Goal: Information Seeking & Learning: Learn about a topic

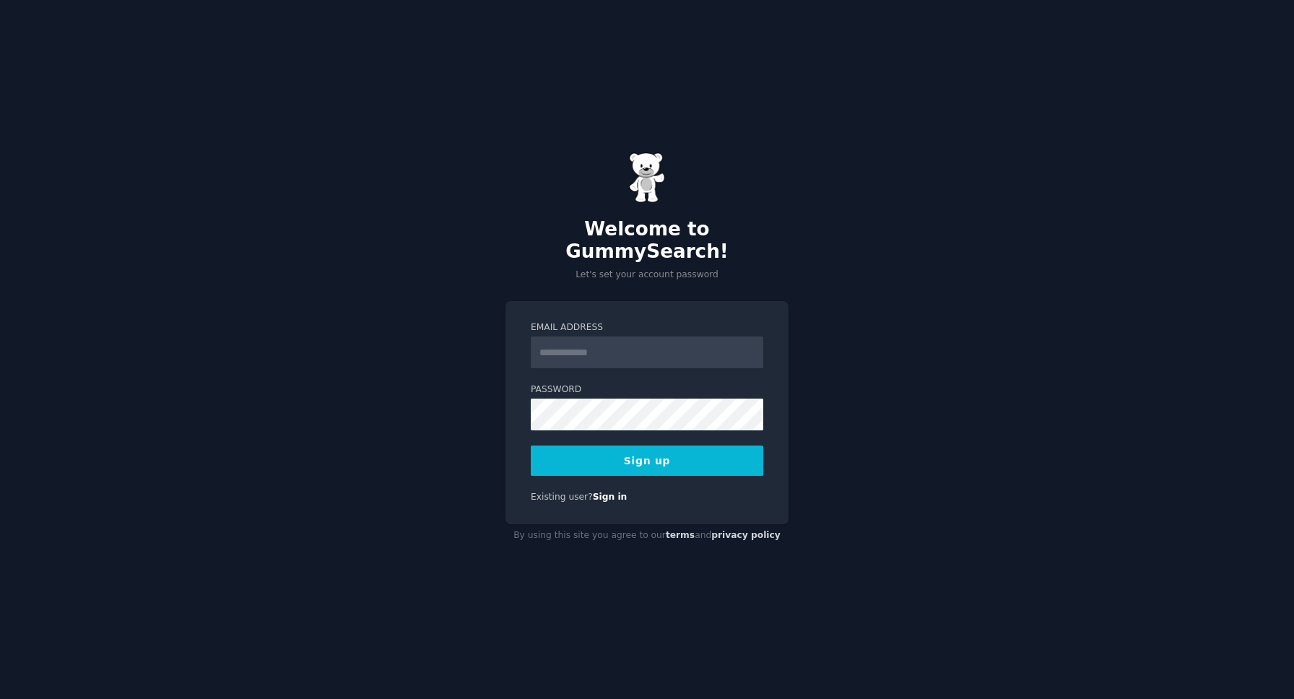
click at [612, 344] on input "Email Address" at bounding box center [647, 352] width 233 height 32
click at [626, 285] on div "Welcome to GummySearch! Let's set your account password Email Address Password …" at bounding box center [647, 349] width 1294 height 699
click at [621, 336] on input "Email Address" at bounding box center [647, 352] width 233 height 32
type input "**********"
click at [653, 446] on button "Sign up" at bounding box center [647, 461] width 233 height 30
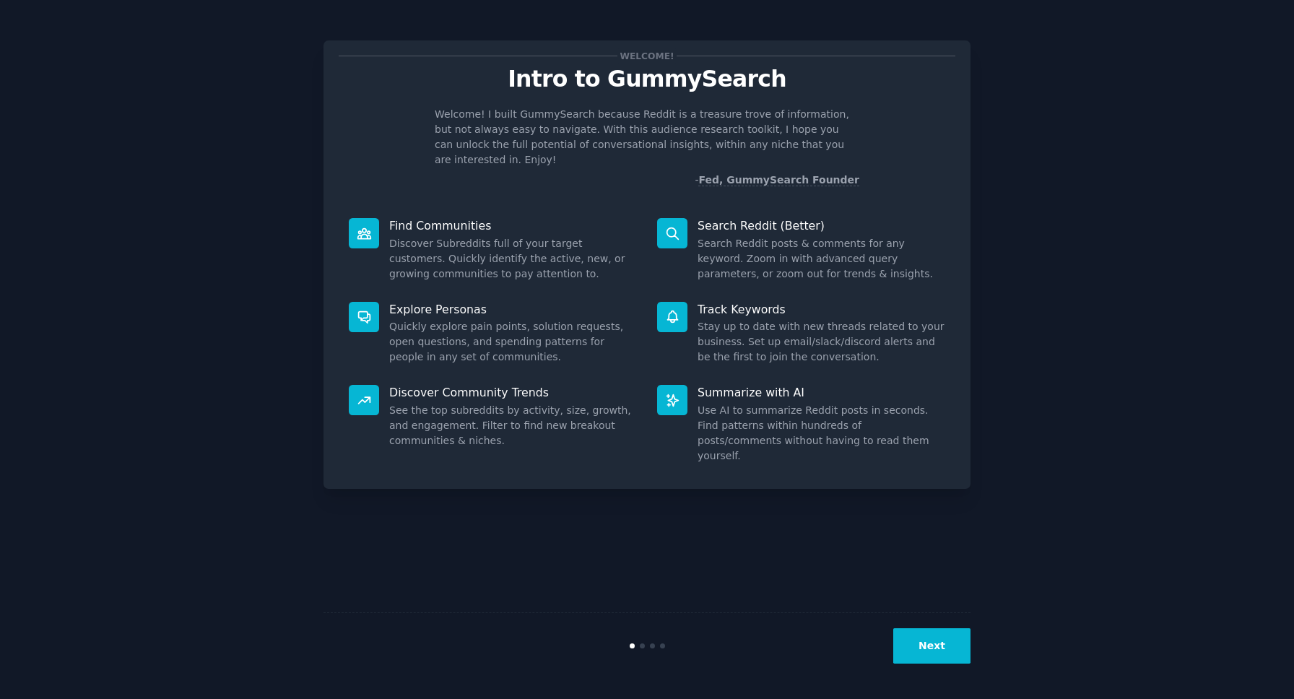
click at [938, 643] on button "Next" at bounding box center [931, 645] width 77 height 35
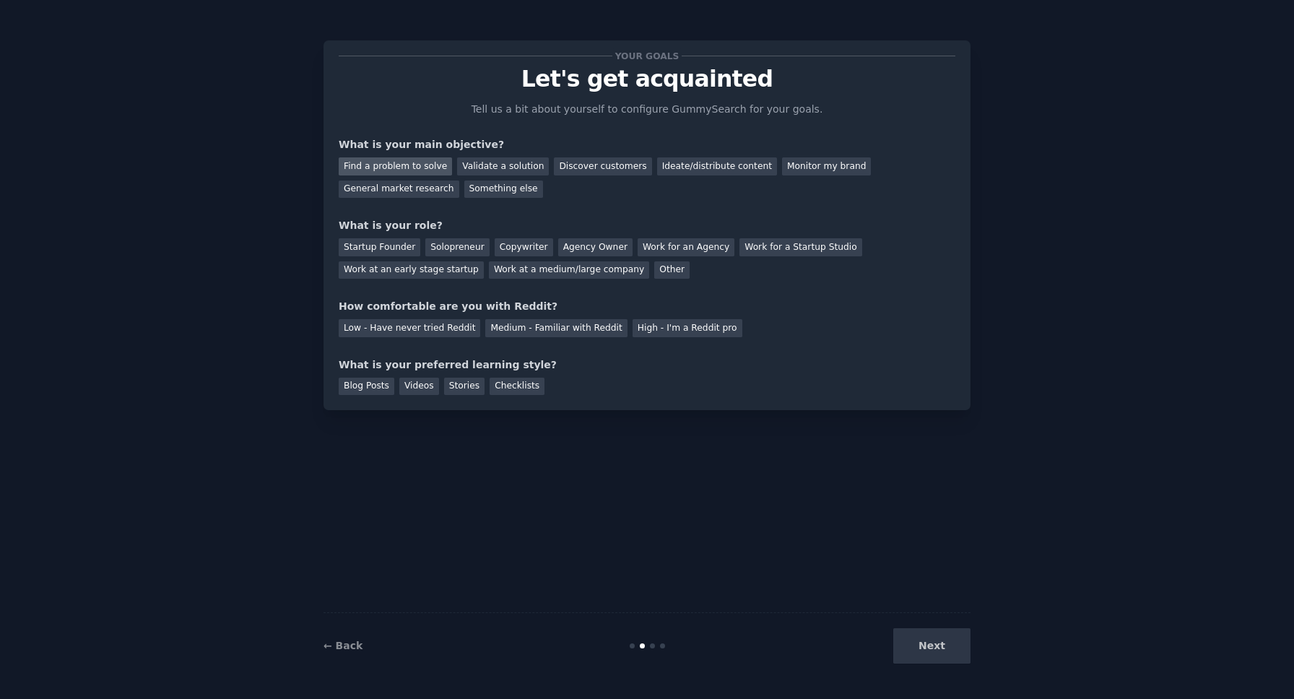
click at [426, 166] on div "Find a problem to solve" at bounding box center [395, 166] width 113 height 18
click at [593, 163] on div "Discover customers" at bounding box center [602, 166] width 97 height 18
click at [583, 214] on div "Your goals Let's get acquainted Tell us a bit about yourself to configure Gummy…" at bounding box center [647, 225] width 617 height 339
click at [360, 162] on div "Find a problem to solve" at bounding box center [395, 166] width 113 height 18
click at [376, 188] on div "General market research" at bounding box center [399, 190] width 121 height 18
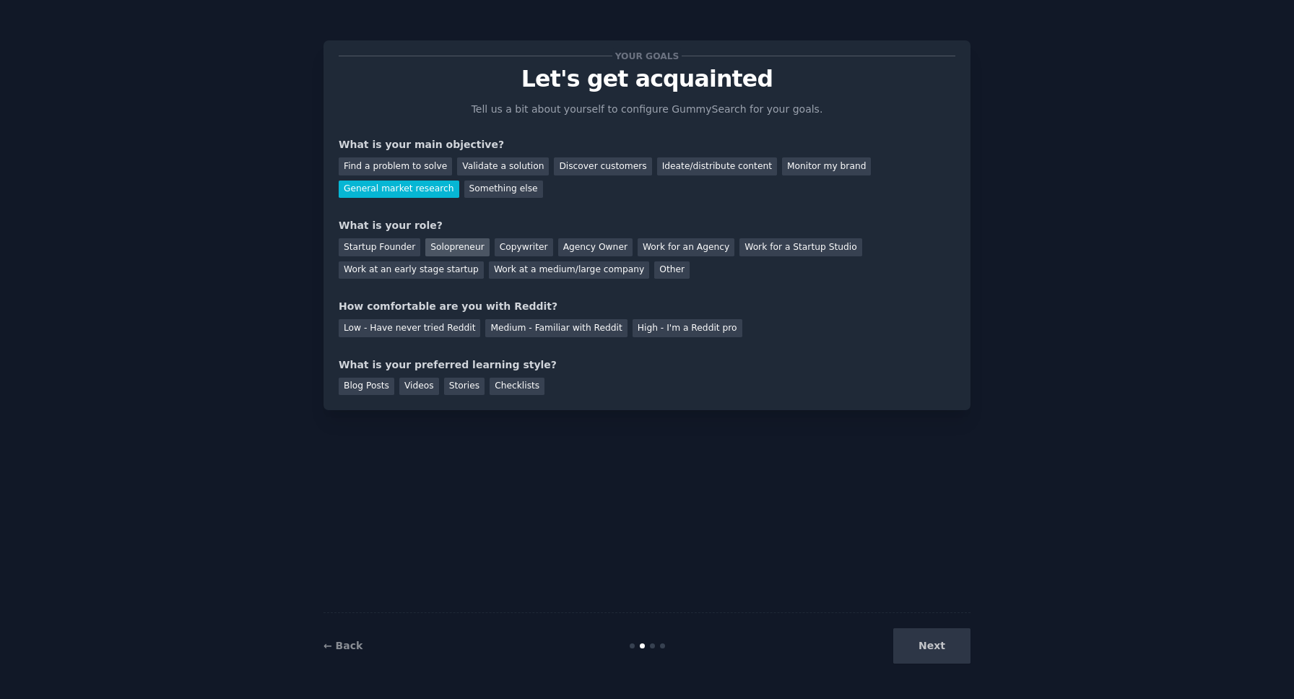
click at [443, 250] on div "Solopreneur" at bounding box center [457, 247] width 64 height 18
click at [560, 329] on div "Medium - Familiar with Reddit" at bounding box center [556, 328] width 142 height 18
click at [426, 321] on div "Low - Have never tried Reddit" at bounding box center [410, 328] width 142 height 18
click at [555, 330] on div "Medium - Familiar with Reddit" at bounding box center [556, 328] width 142 height 18
click at [425, 335] on div "Low - Have never tried Reddit" at bounding box center [410, 328] width 142 height 18
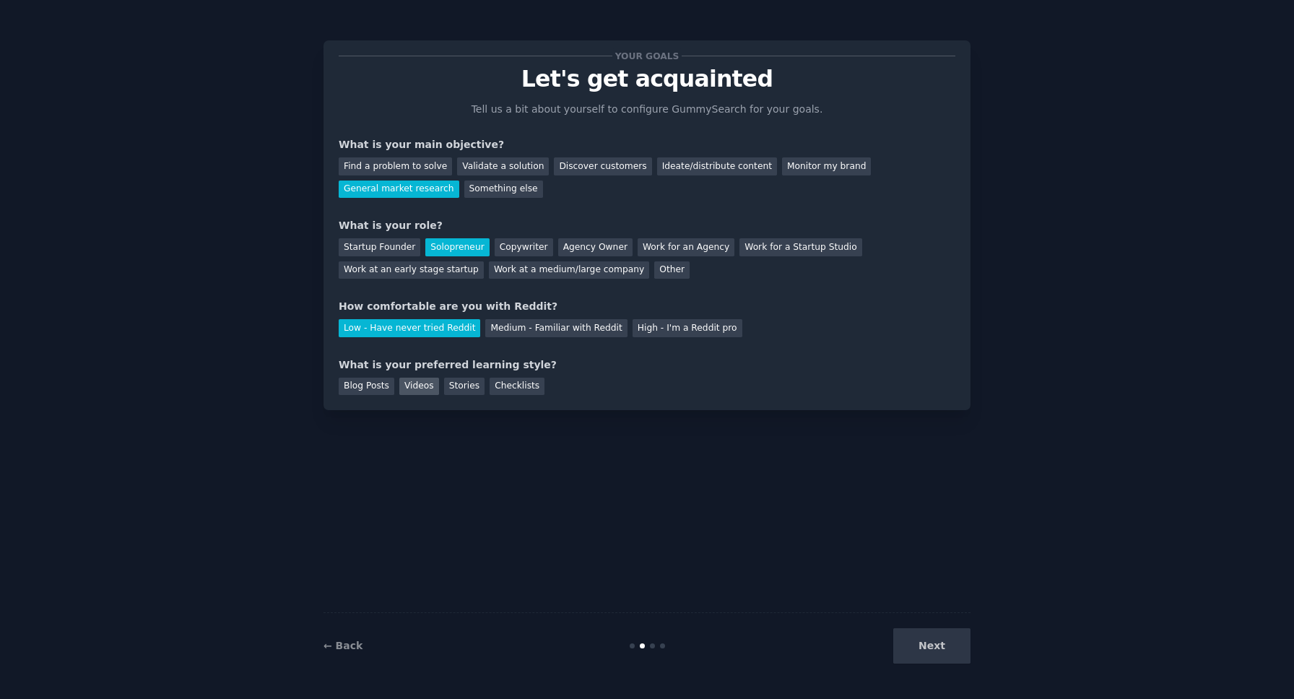
click at [413, 394] on div "Videos" at bounding box center [419, 387] width 40 height 18
click at [951, 641] on button "Next" at bounding box center [931, 645] width 77 height 35
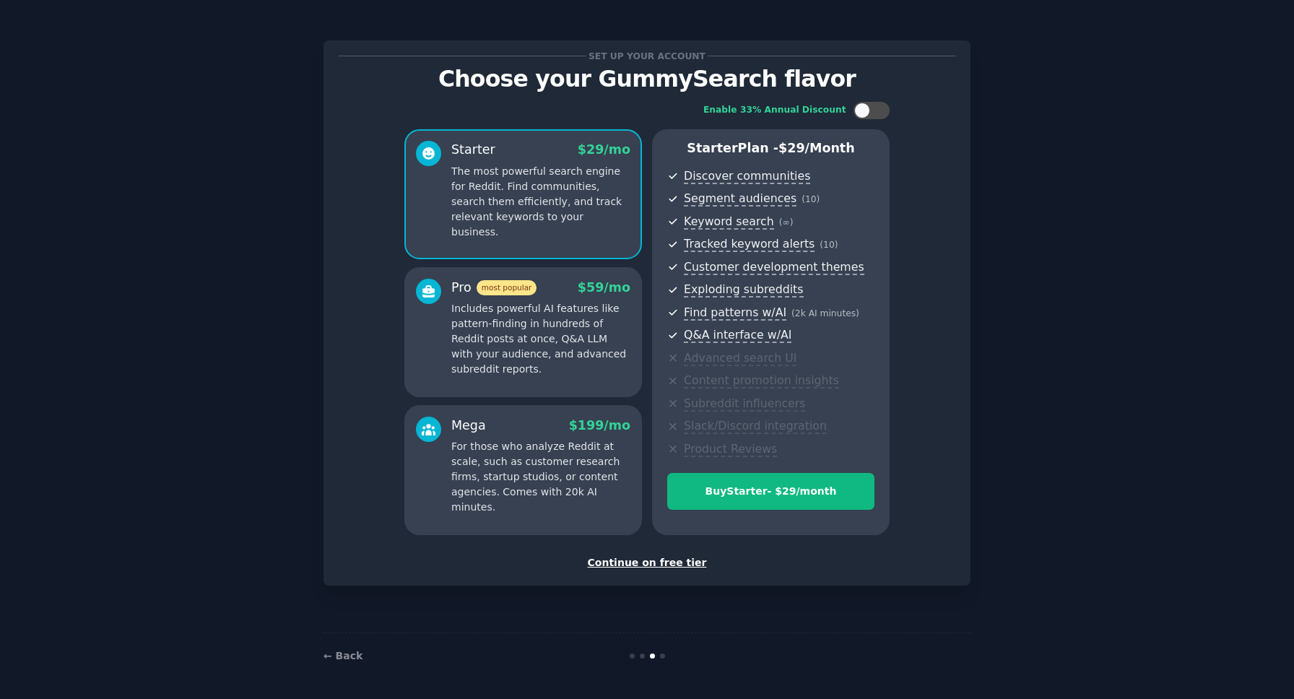
click at [650, 563] on div "Continue on free tier" at bounding box center [647, 562] width 617 height 15
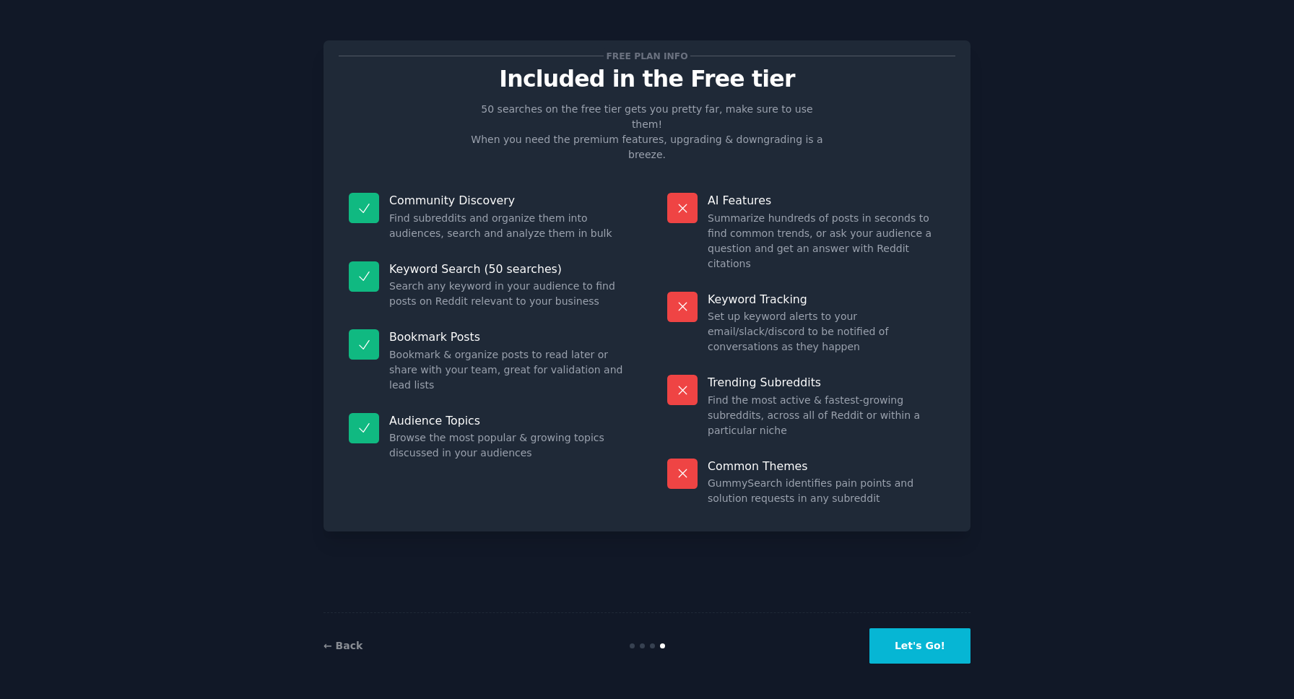
click at [931, 645] on button "Let's Go!" at bounding box center [919, 645] width 101 height 35
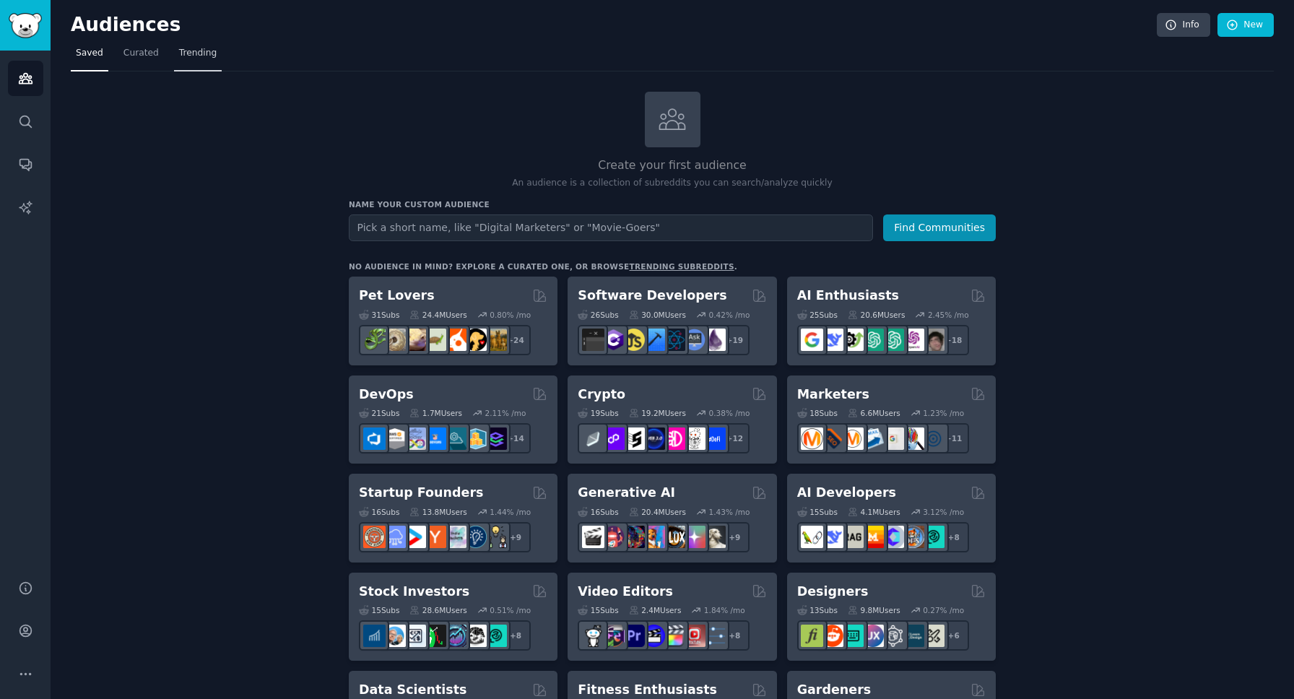
click at [193, 51] on span "Trending" at bounding box center [198, 53] width 38 height 13
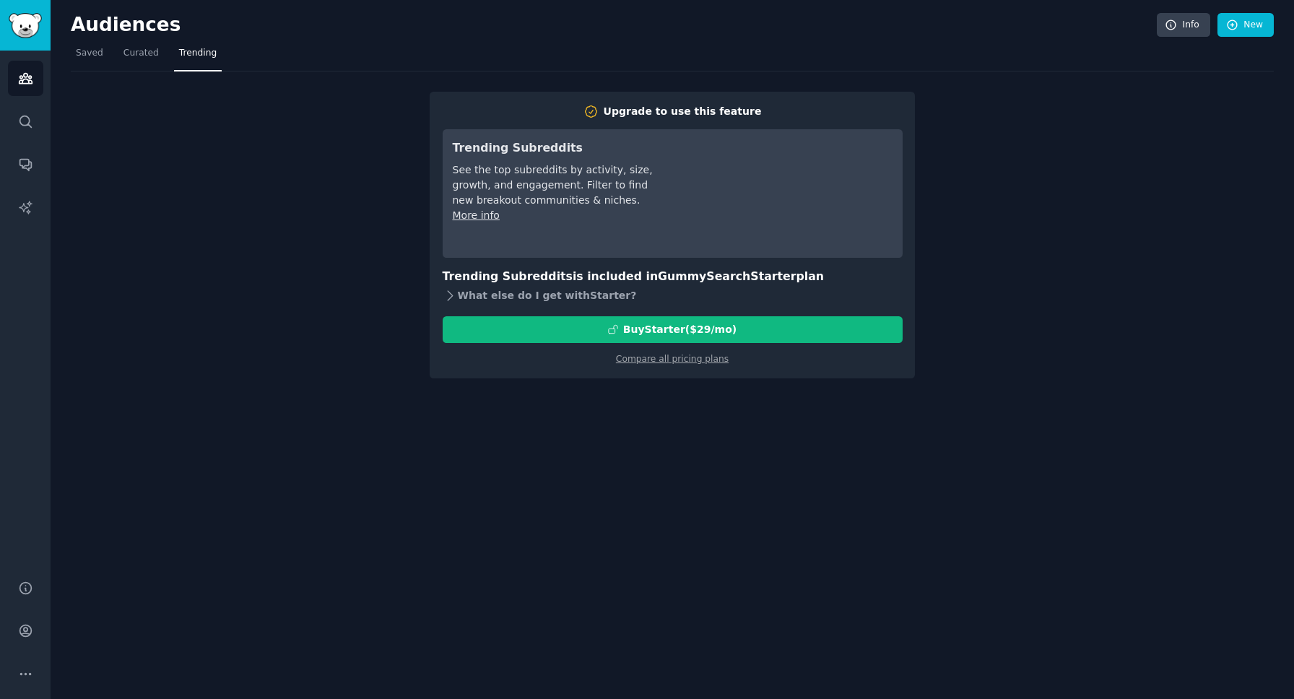
click at [458, 293] on div "What else do I get with Starter ?" at bounding box center [673, 296] width 460 height 20
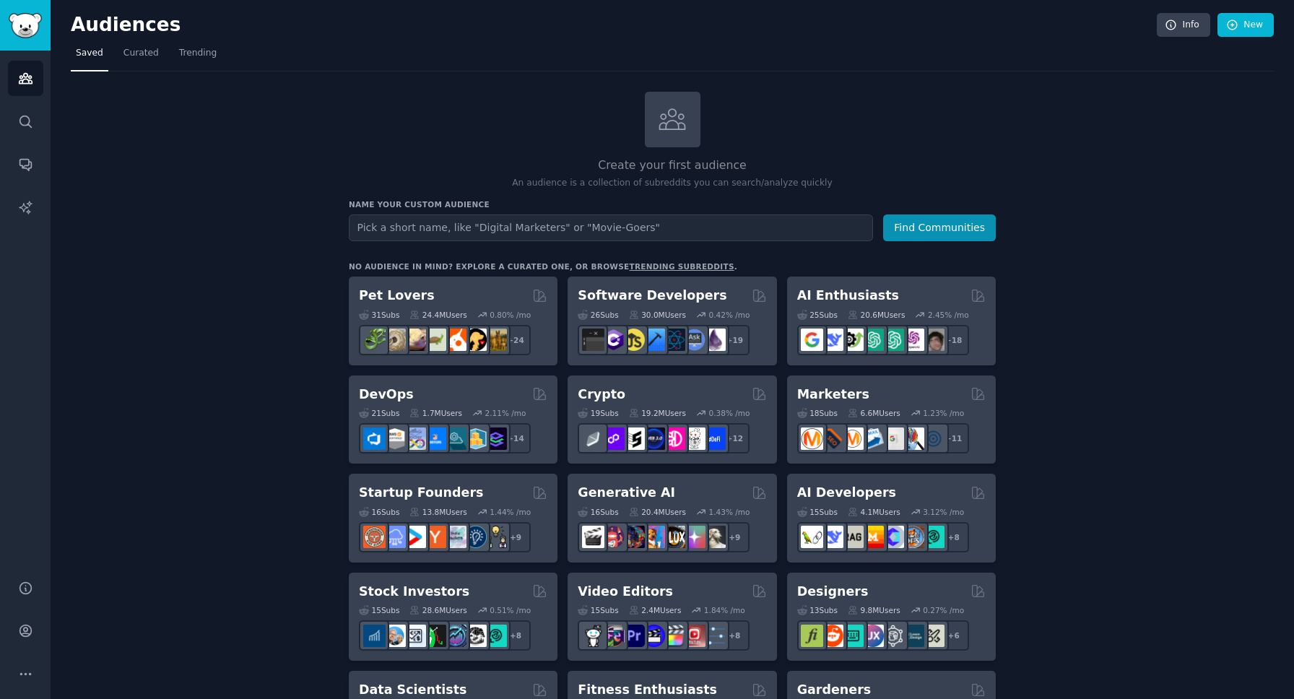
click at [465, 226] on input "text" at bounding box center [611, 227] width 524 height 27
type input "netsuite"
click at [955, 225] on button "Find Communities" at bounding box center [939, 227] width 113 height 27
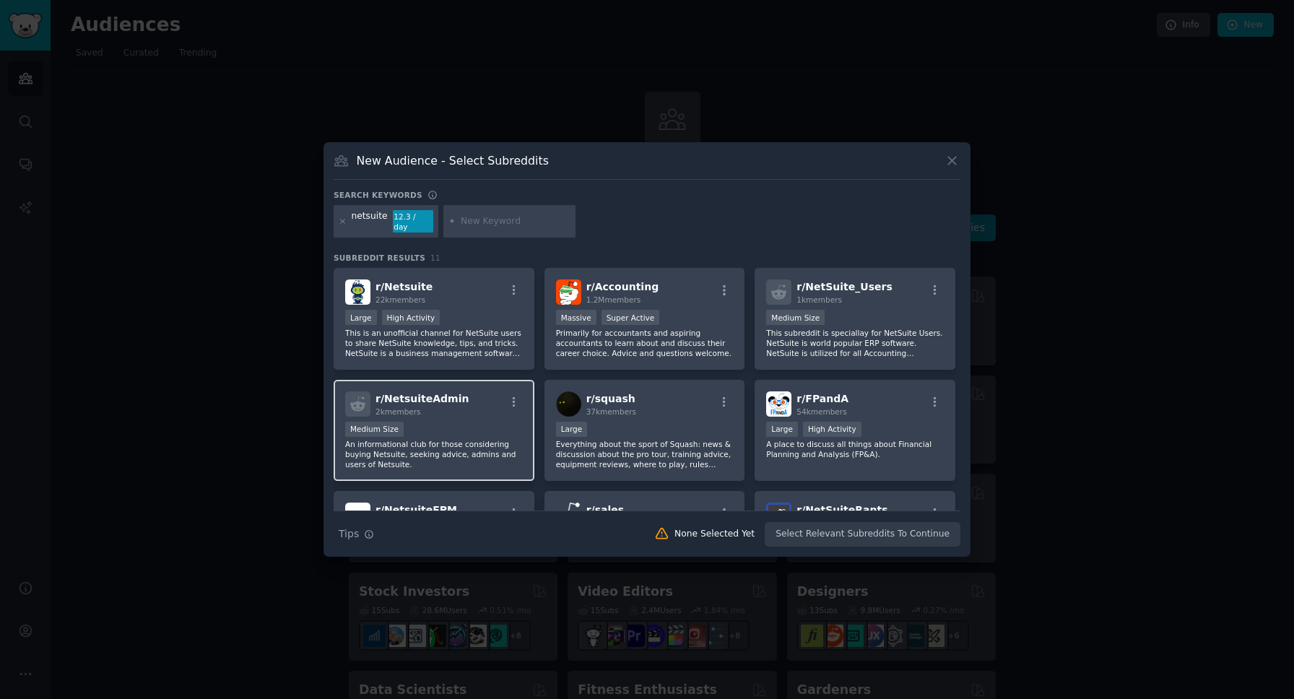
click at [438, 407] on div "2k members" at bounding box center [421, 412] width 93 height 10
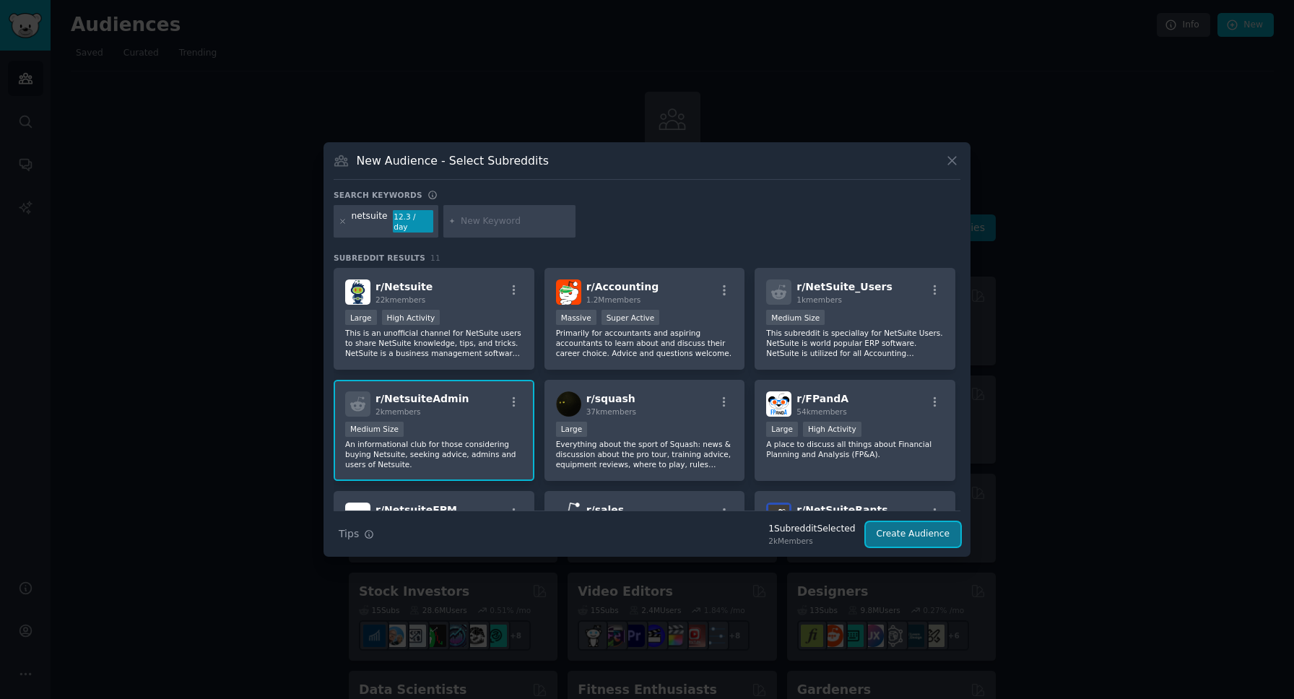
click at [908, 538] on button "Create Audience" at bounding box center [913, 534] width 95 height 25
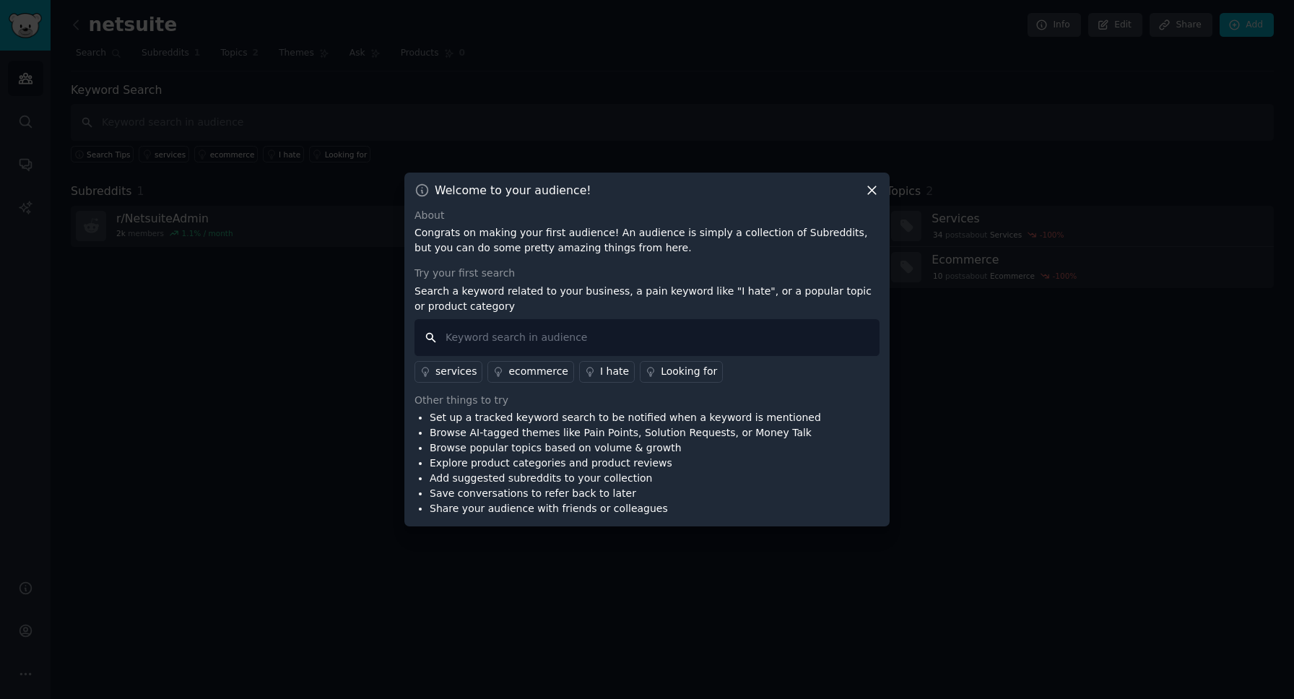
click at [549, 343] on input "text" at bounding box center [646, 337] width 465 height 37
type input "security"
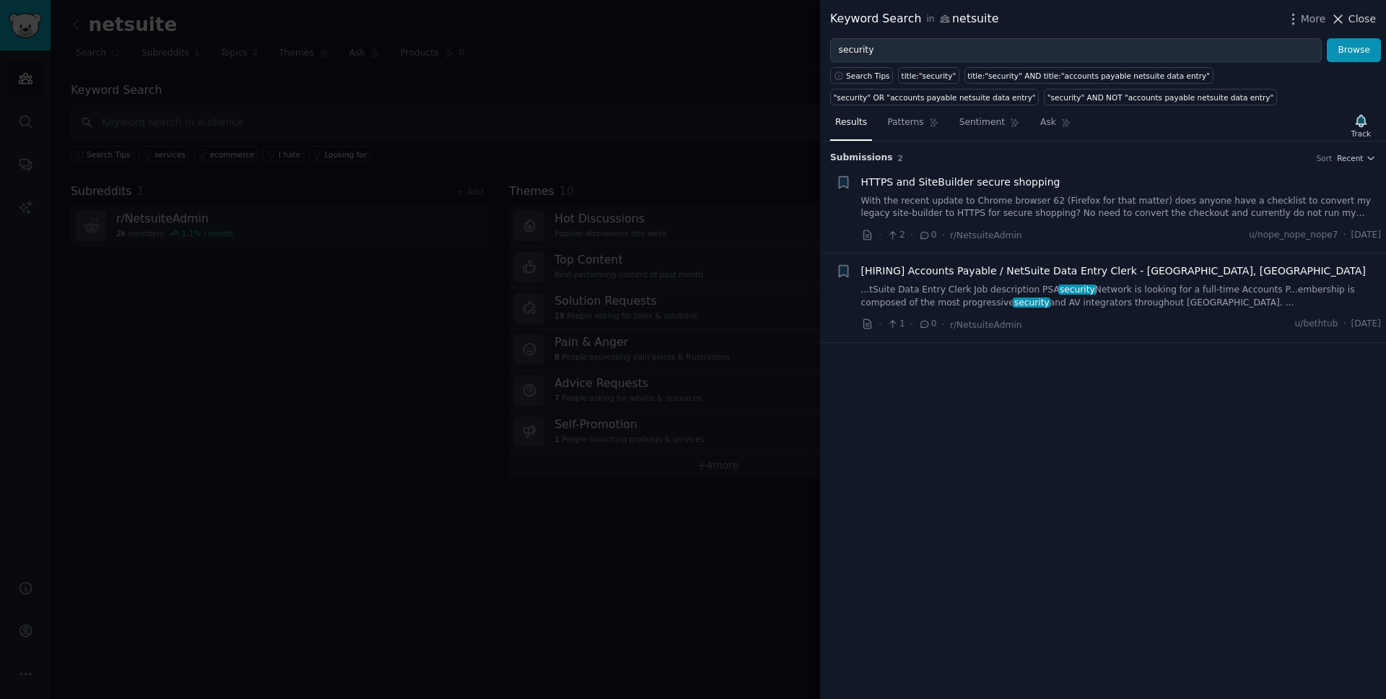
click at [1293, 17] on span "Close" at bounding box center [1362, 19] width 27 height 15
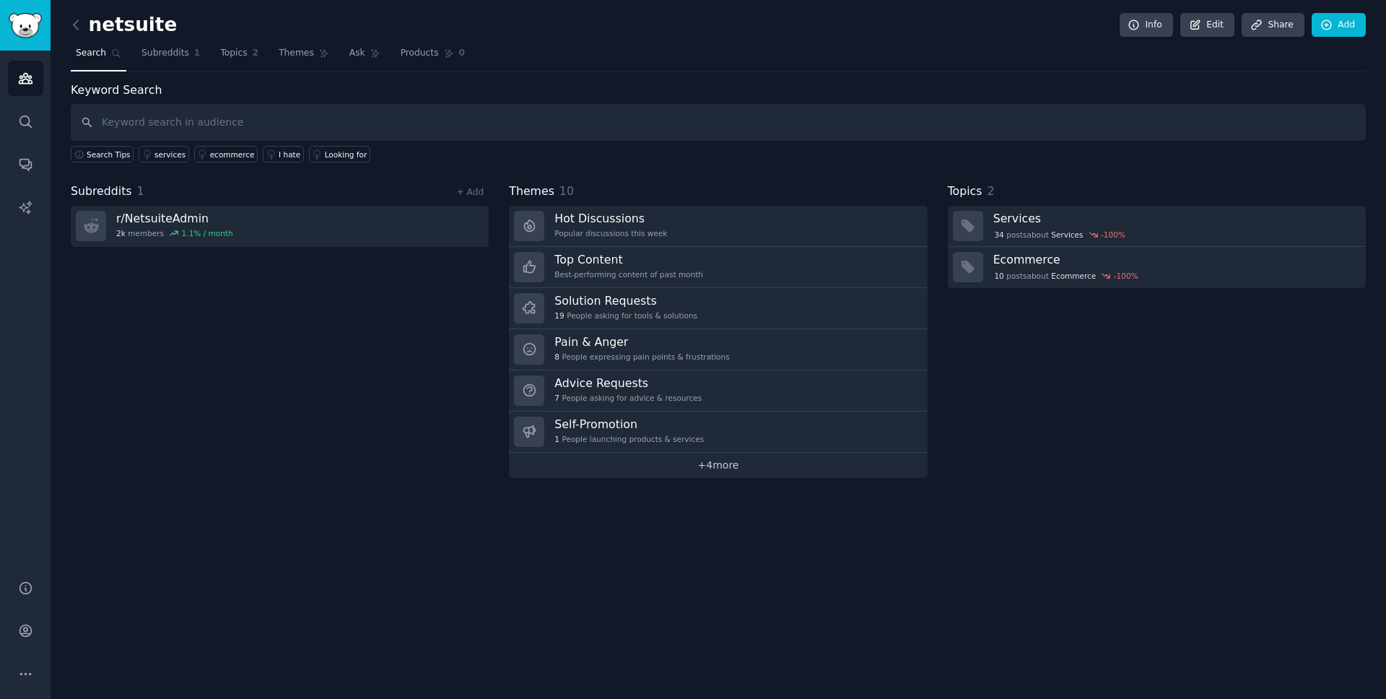
click at [709, 467] on link "+ 4 more" at bounding box center [718, 465] width 418 height 25
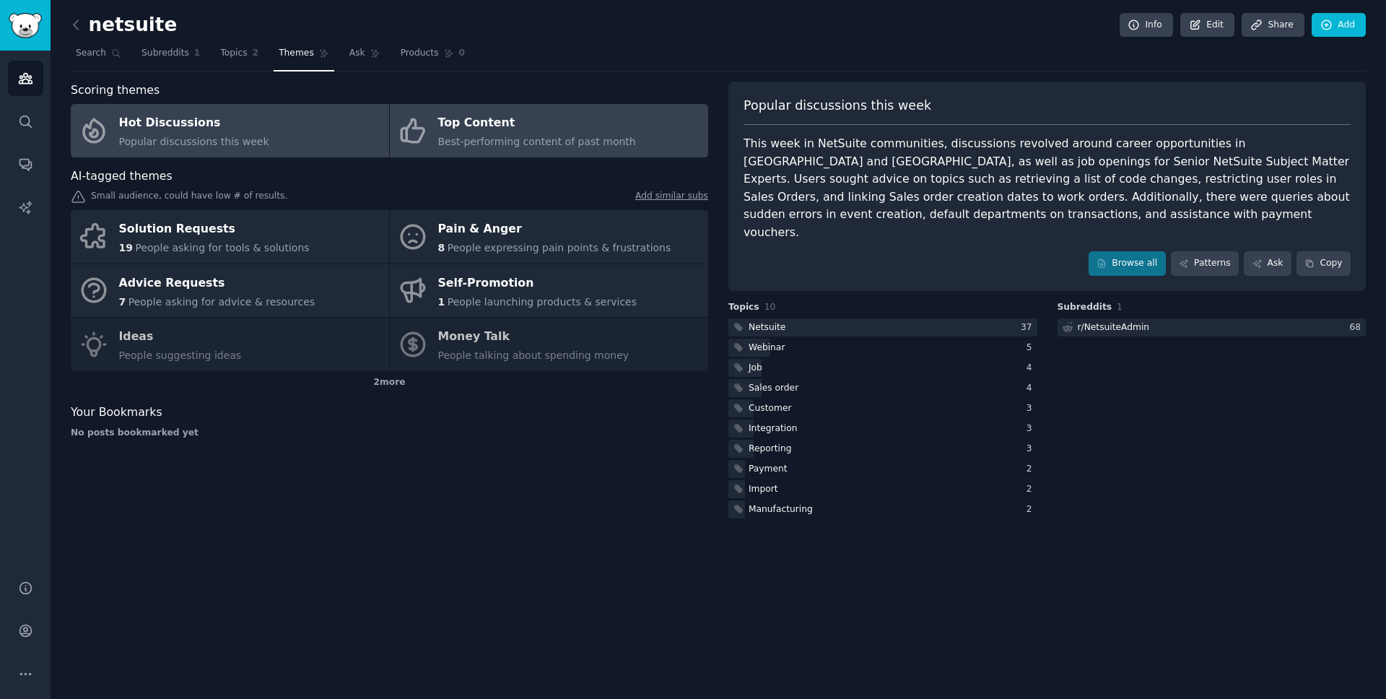
click at [488, 139] on span "Best-performing content of past month" at bounding box center [537, 142] width 198 height 12
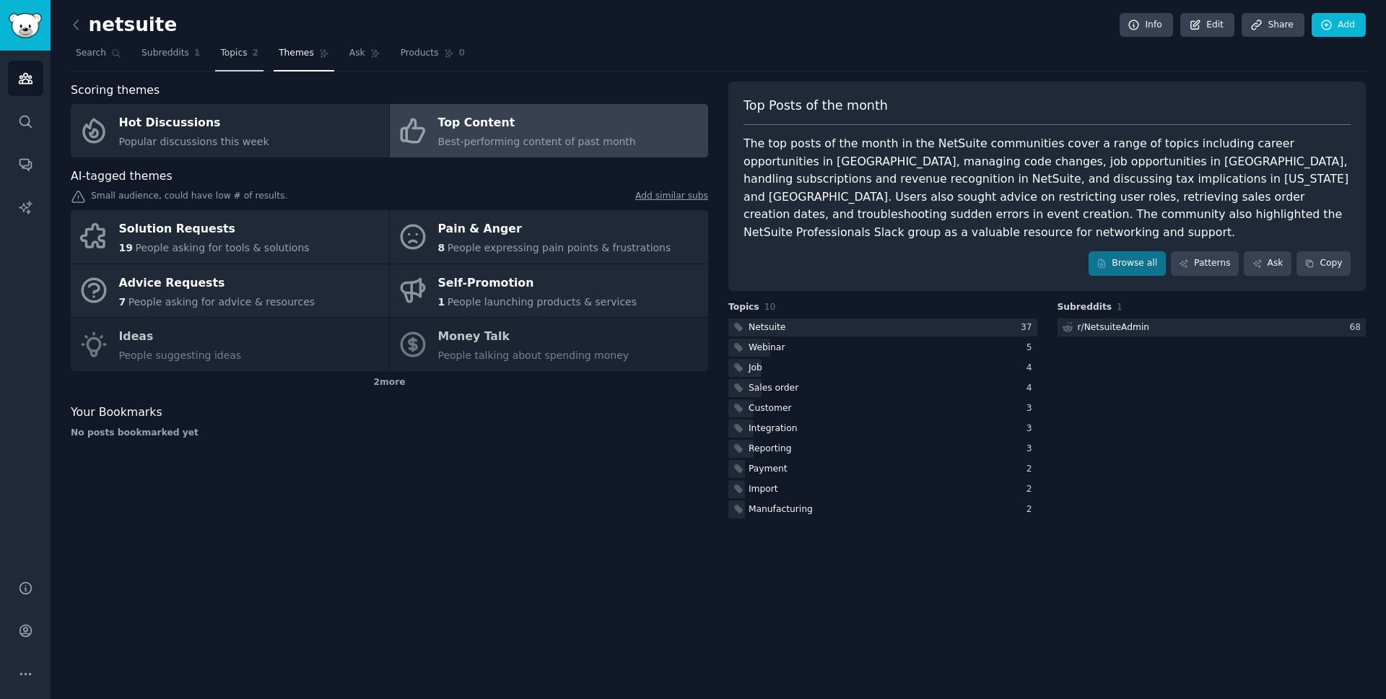
click at [236, 56] on span "Topics" at bounding box center [233, 53] width 27 height 13
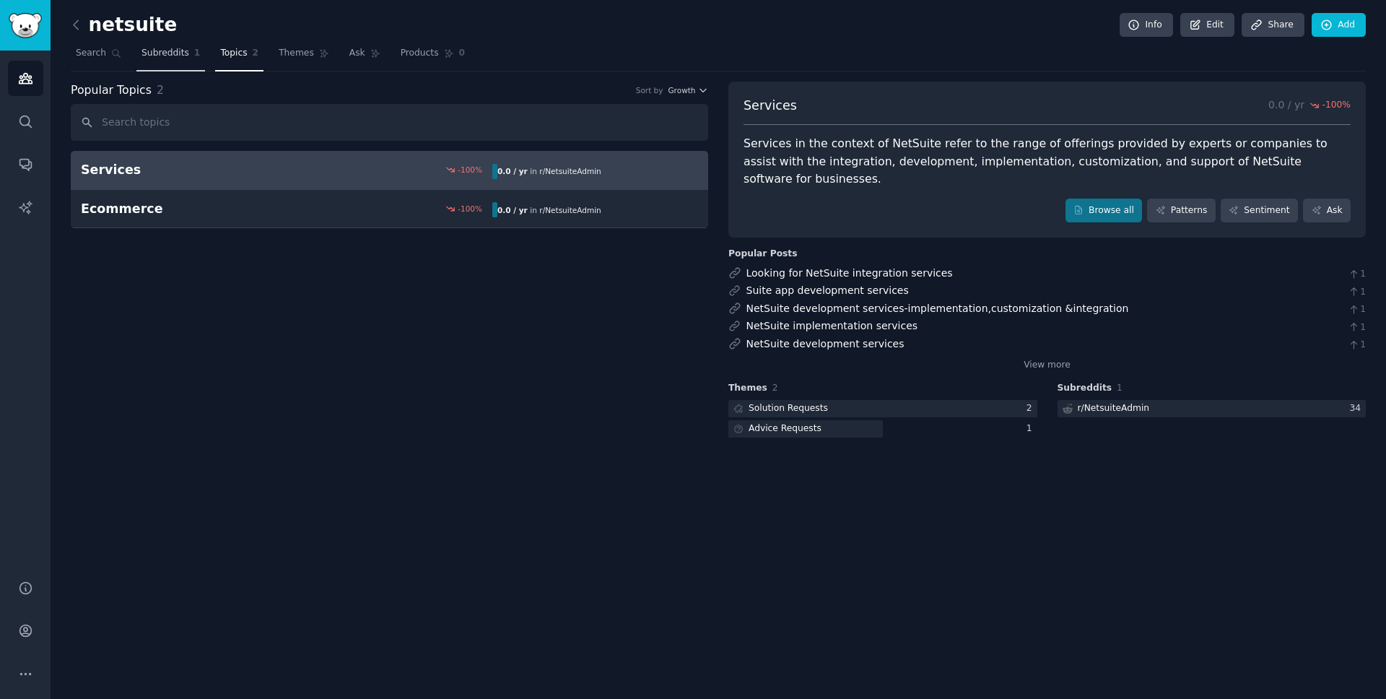
click at [186, 50] on span "Subreddits" at bounding box center [166, 53] width 48 height 13
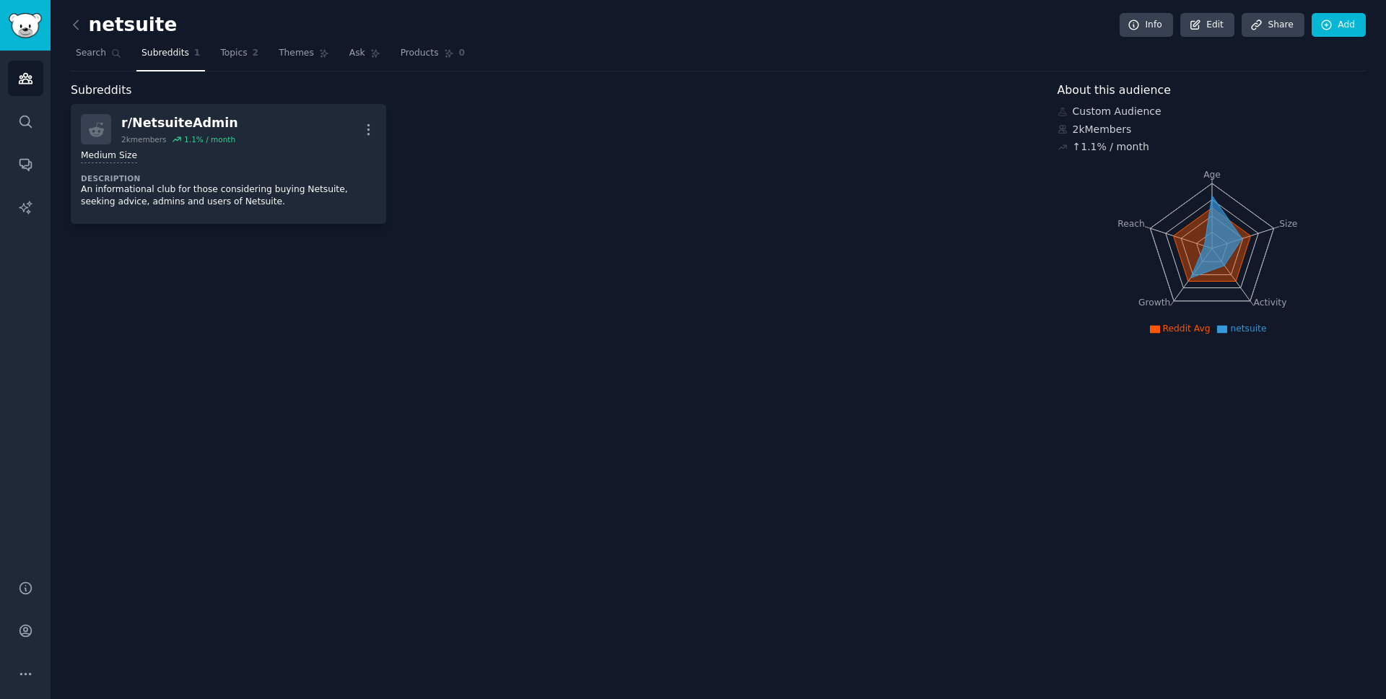
click at [69, 16] on div "netsuite Info Edit Share Add Search Subreddits 1 Topics 2 Themes Ask Products 0…" at bounding box center [719, 349] width 1336 height 699
click at [74, 24] on icon at bounding box center [76, 24] width 4 height 9
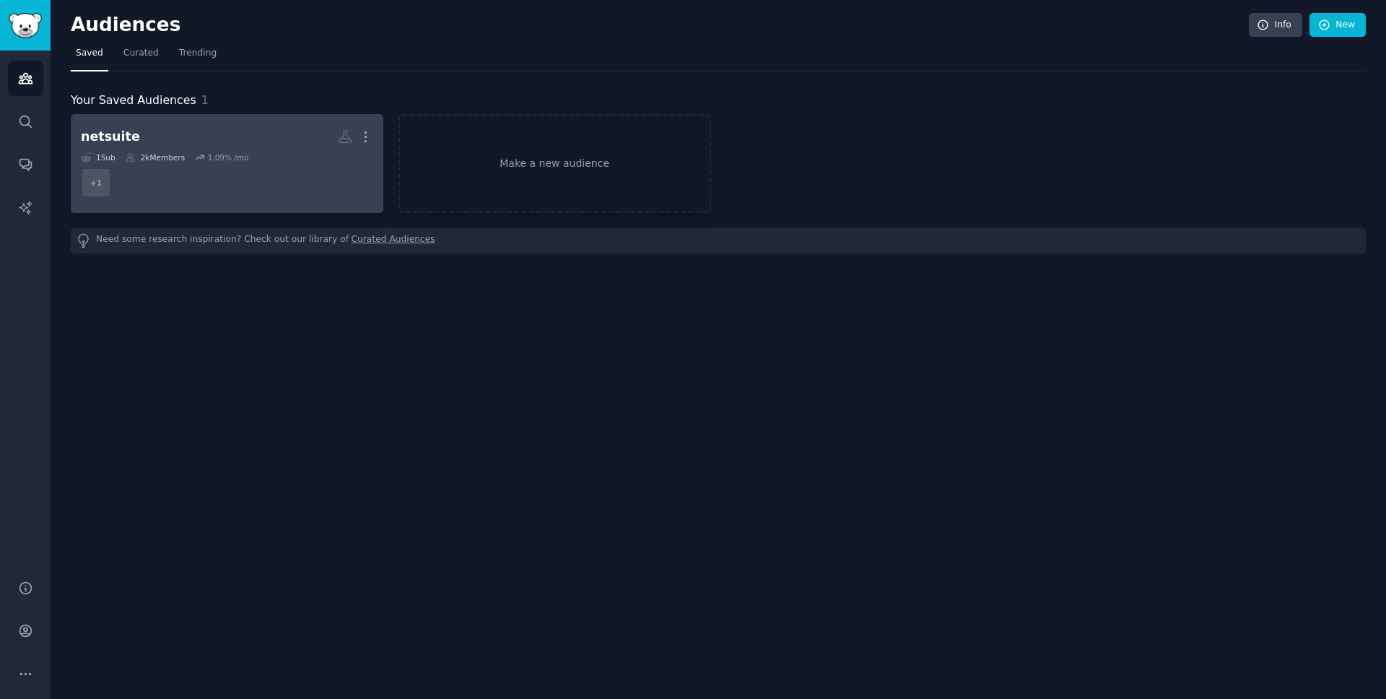
click at [218, 136] on h2 "netsuite More" at bounding box center [227, 136] width 292 height 25
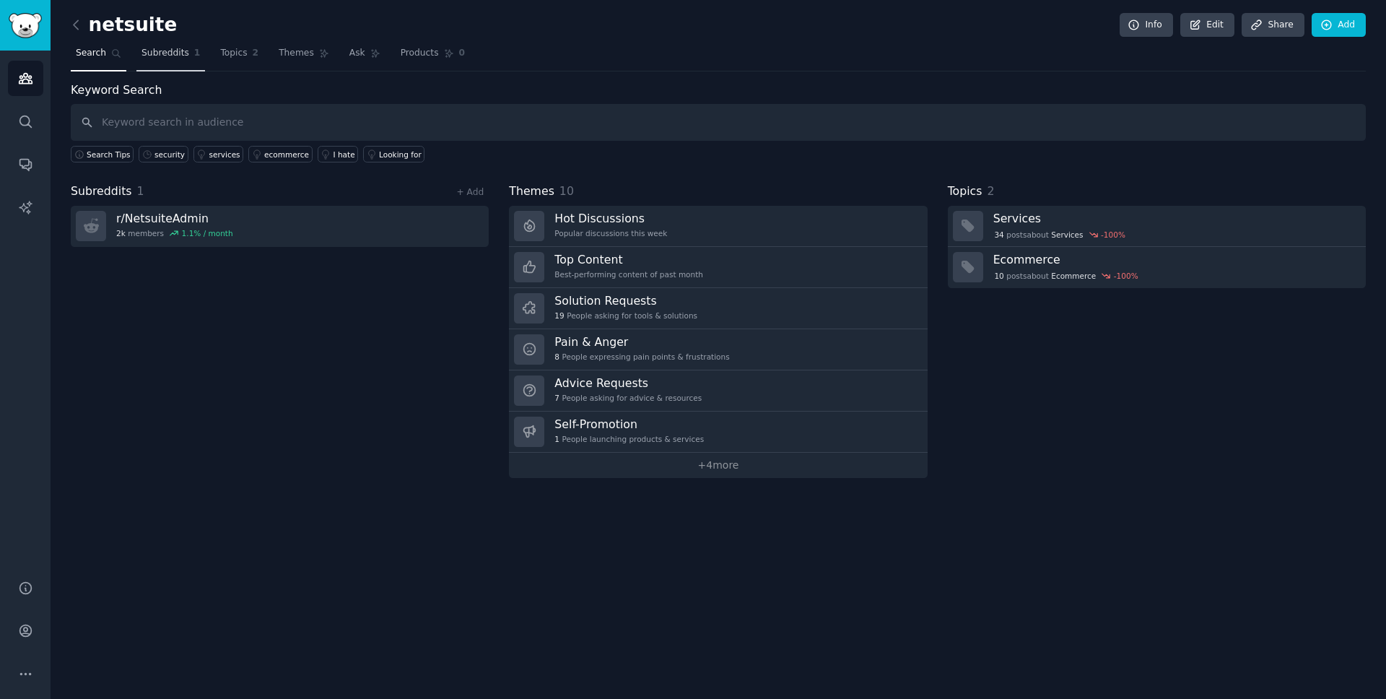
click at [173, 49] on span "Subreddits" at bounding box center [166, 53] width 48 height 13
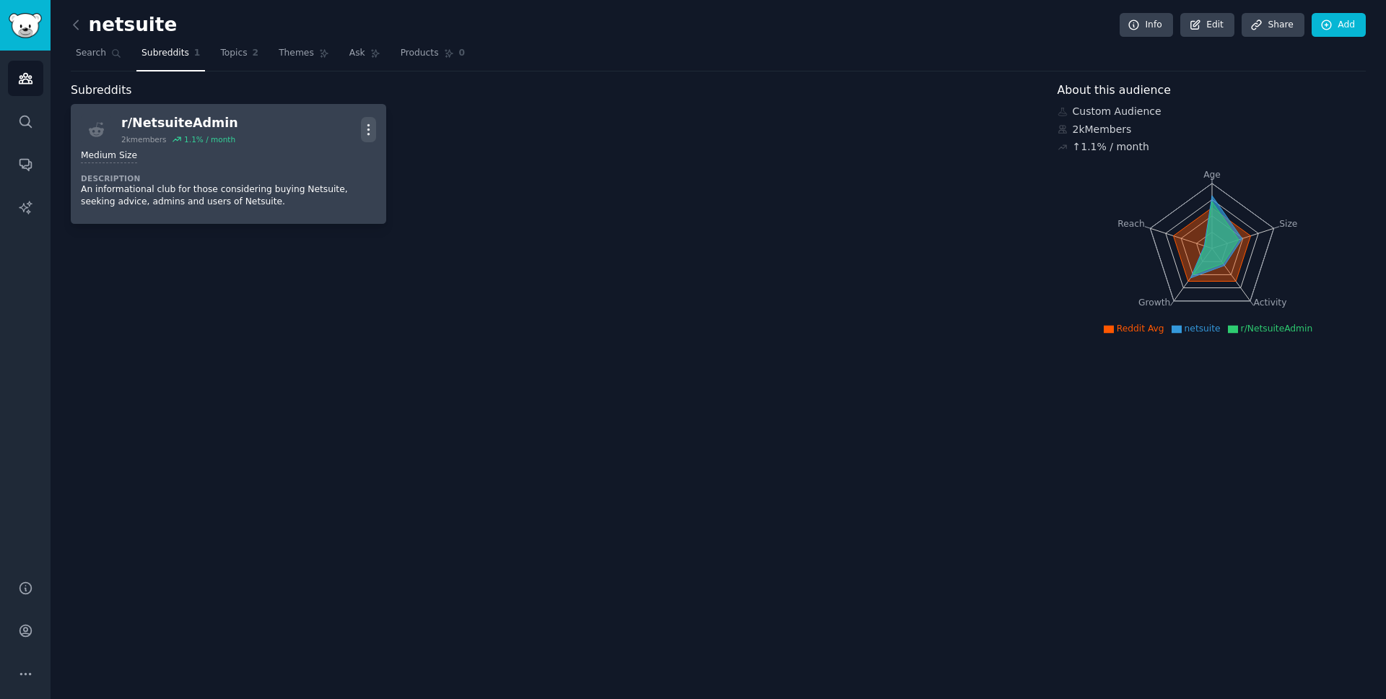
click at [373, 131] on icon "button" at bounding box center [368, 129] width 15 height 15
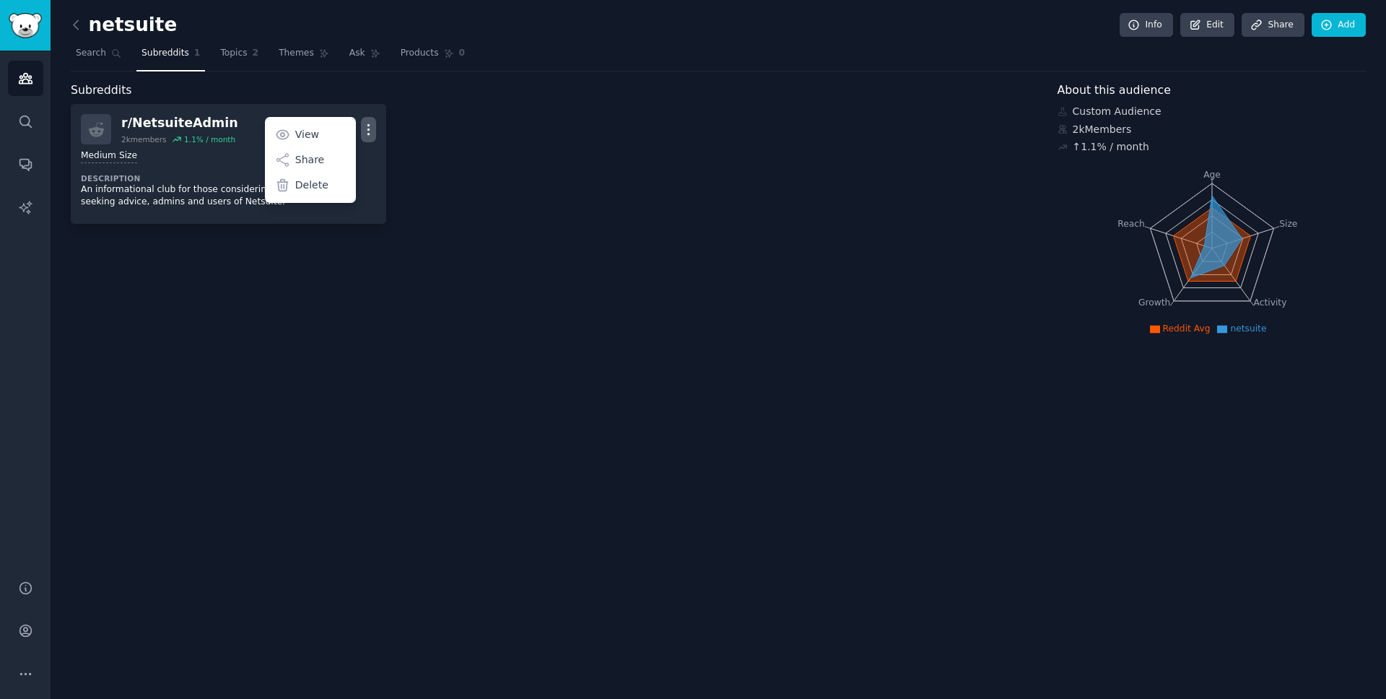
click at [709, 236] on div "Subreddits r/ NetsuiteAdmin 2k members 1.1 % / month More View Share Delete Med…" at bounding box center [554, 211] width 967 height 258
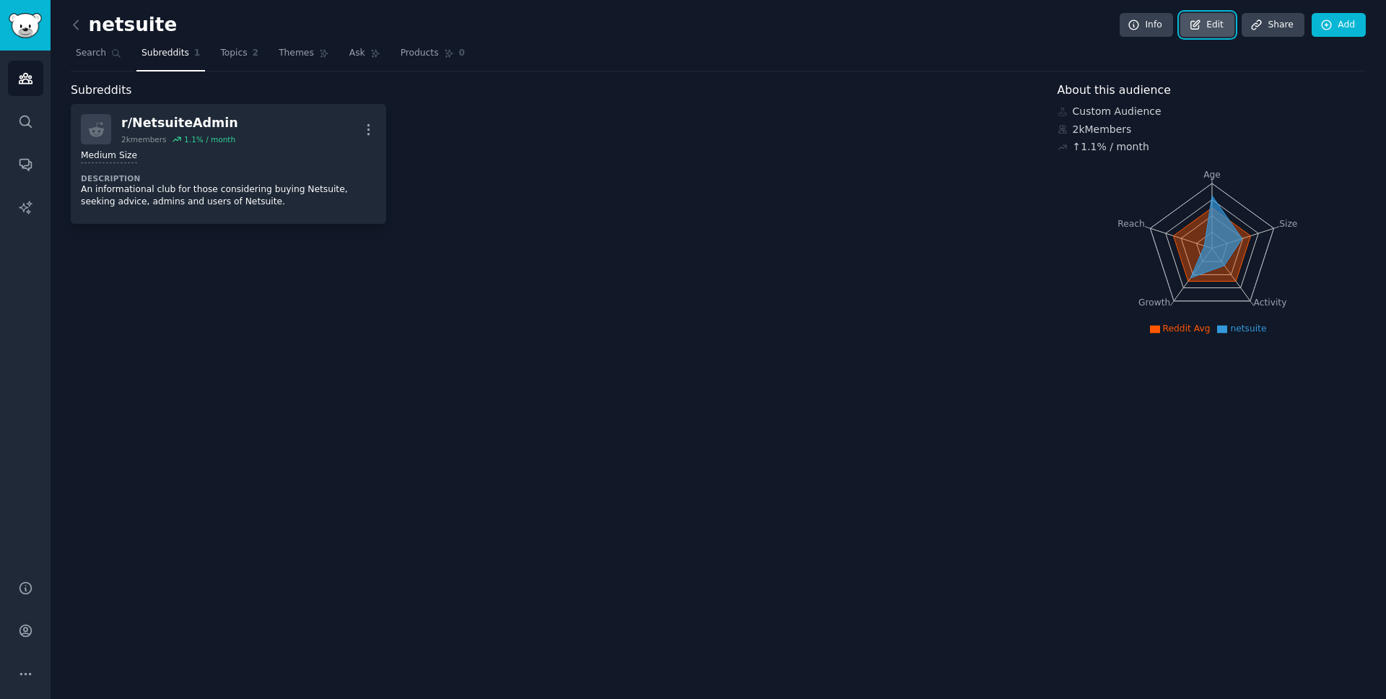
click at [1225, 20] on link "Edit" at bounding box center [1208, 25] width 54 height 25
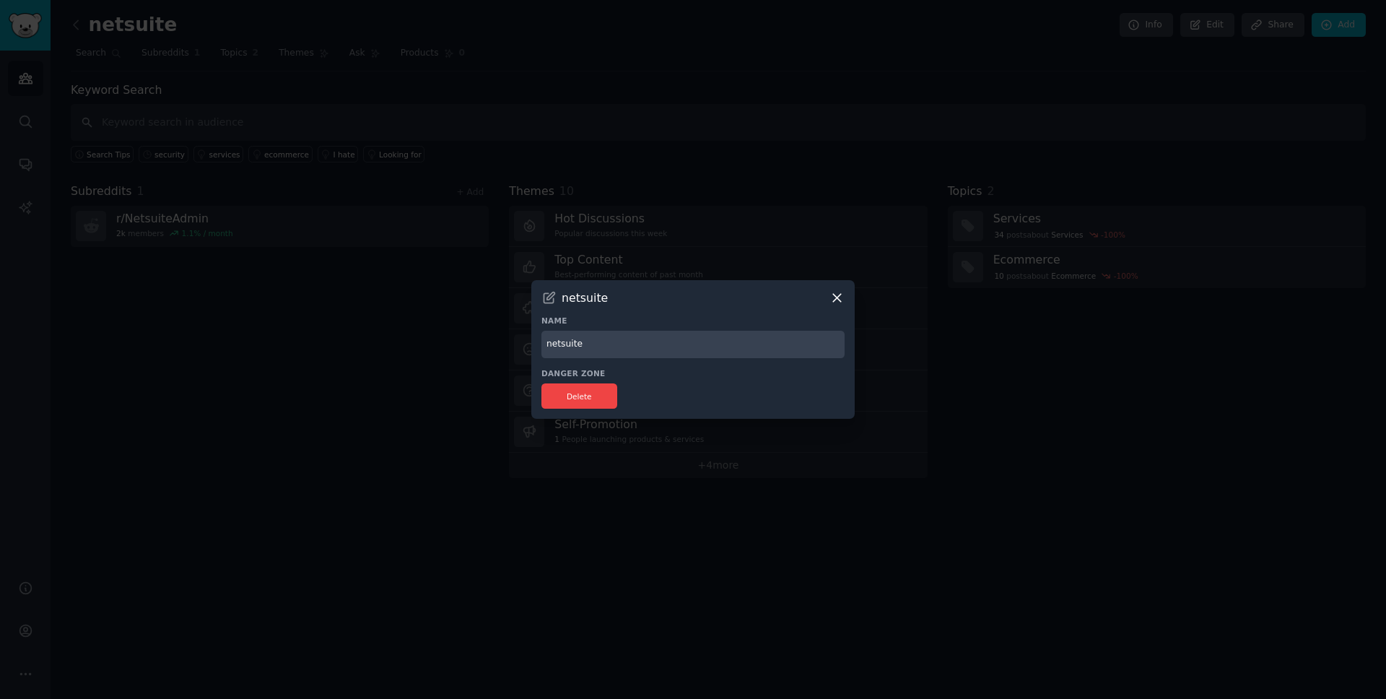
click at [838, 292] on icon at bounding box center [837, 297] width 15 height 15
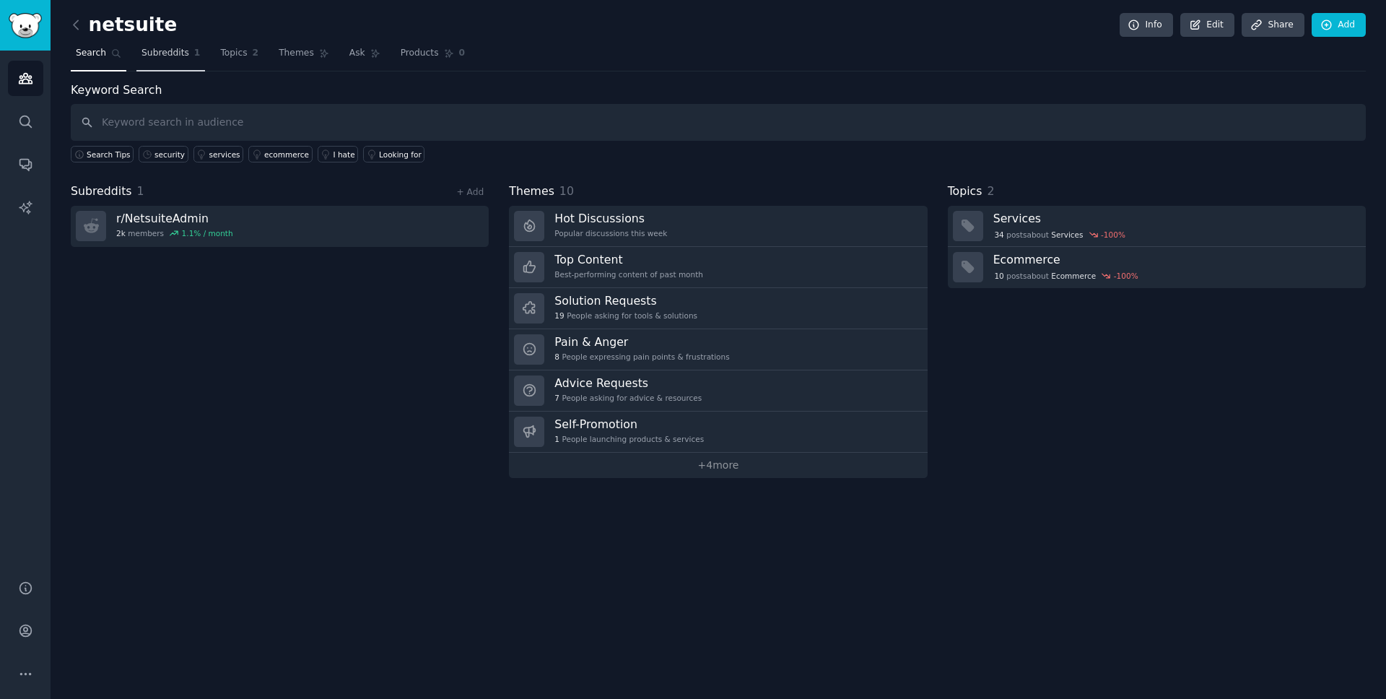
click at [157, 61] on link "Subreddits 1" at bounding box center [170, 57] width 69 height 30
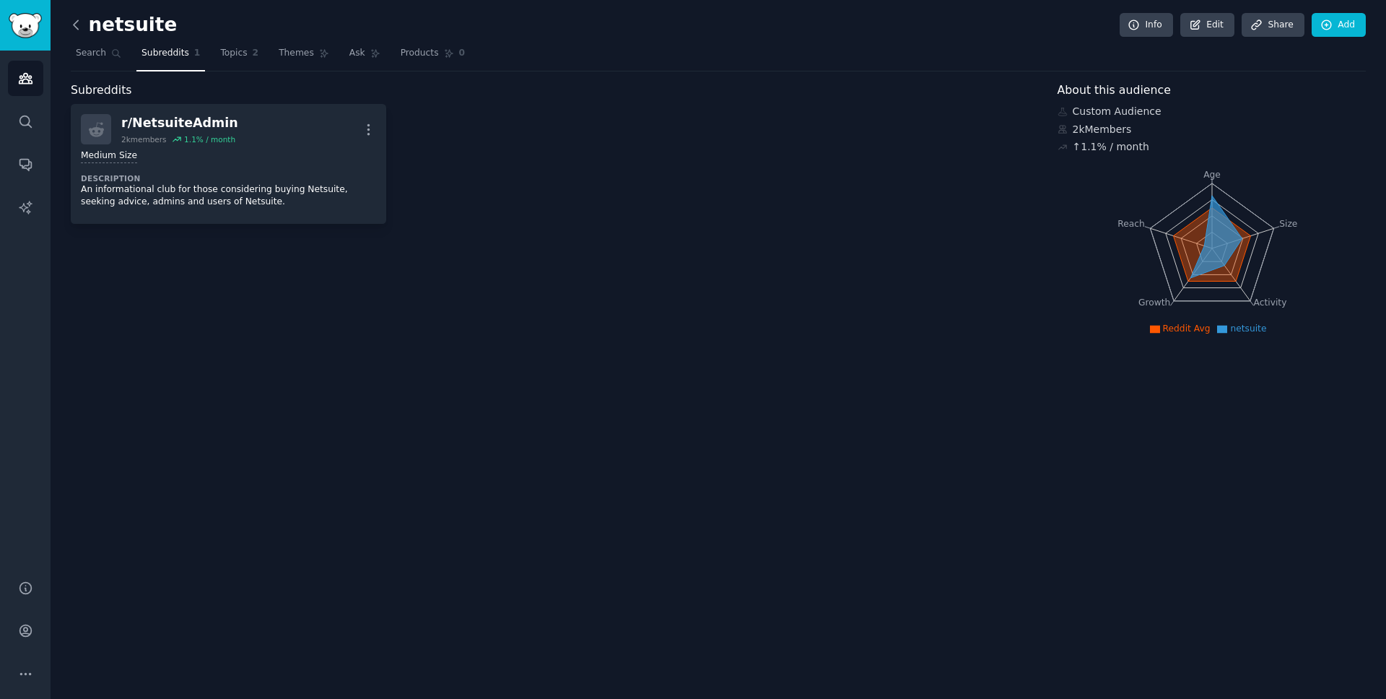
click at [77, 28] on icon at bounding box center [76, 24] width 4 height 9
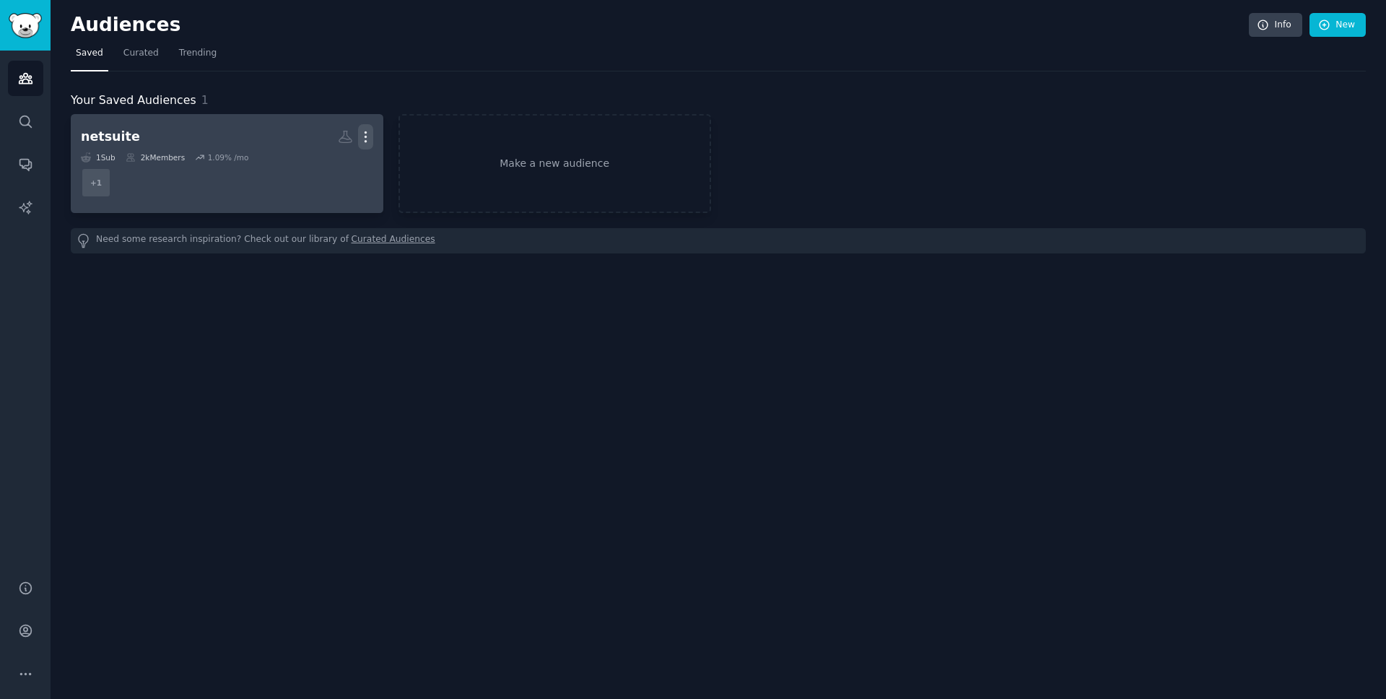
click at [361, 137] on icon "button" at bounding box center [365, 136] width 15 height 15
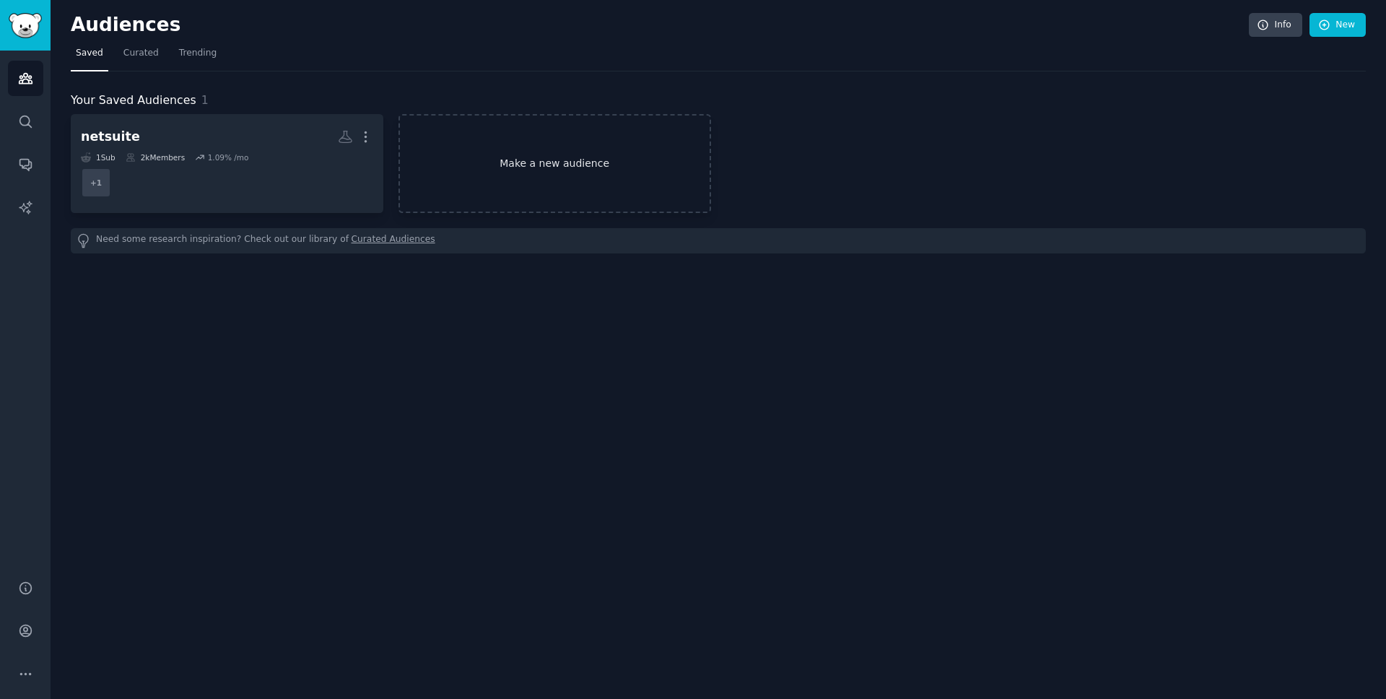
click at [536, 195] on link "Make a new audience" at bounding box center [555, 163] width 313 height 99
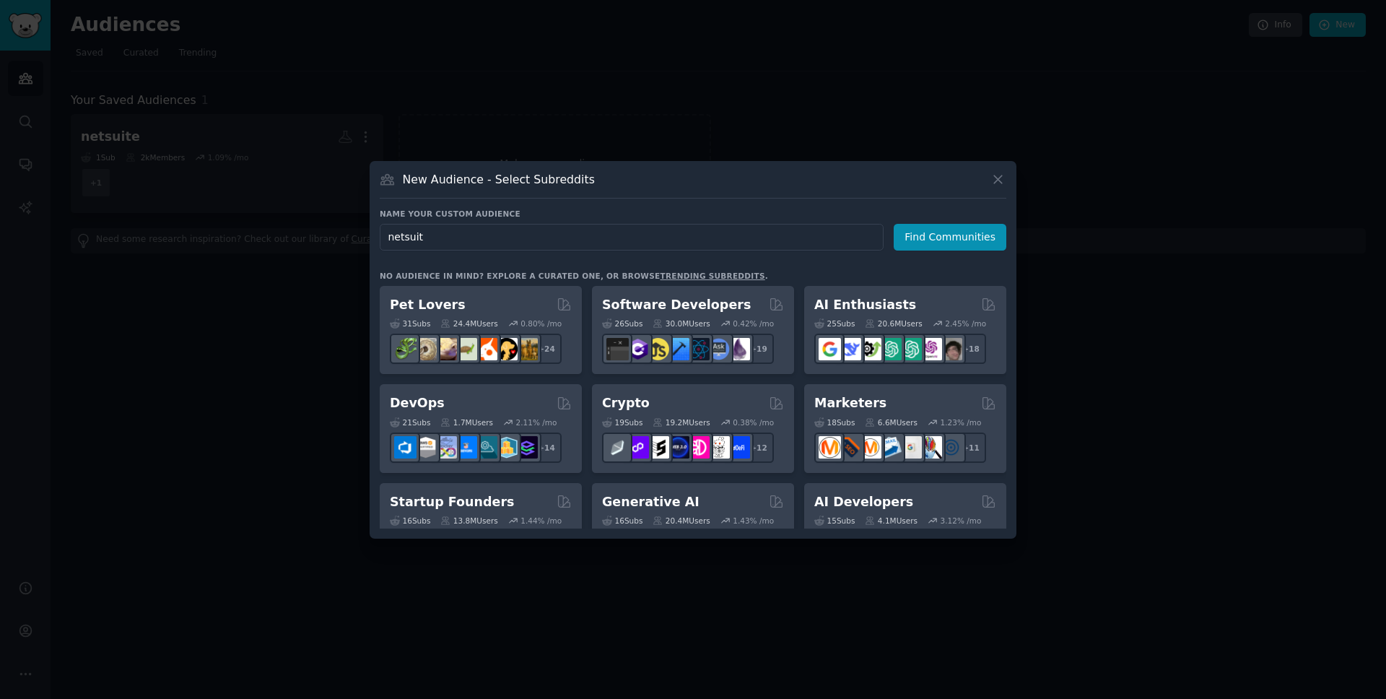
type input "netsuite"
click button "Find Communities" at bounding box center [950, 237] width 113 height 27
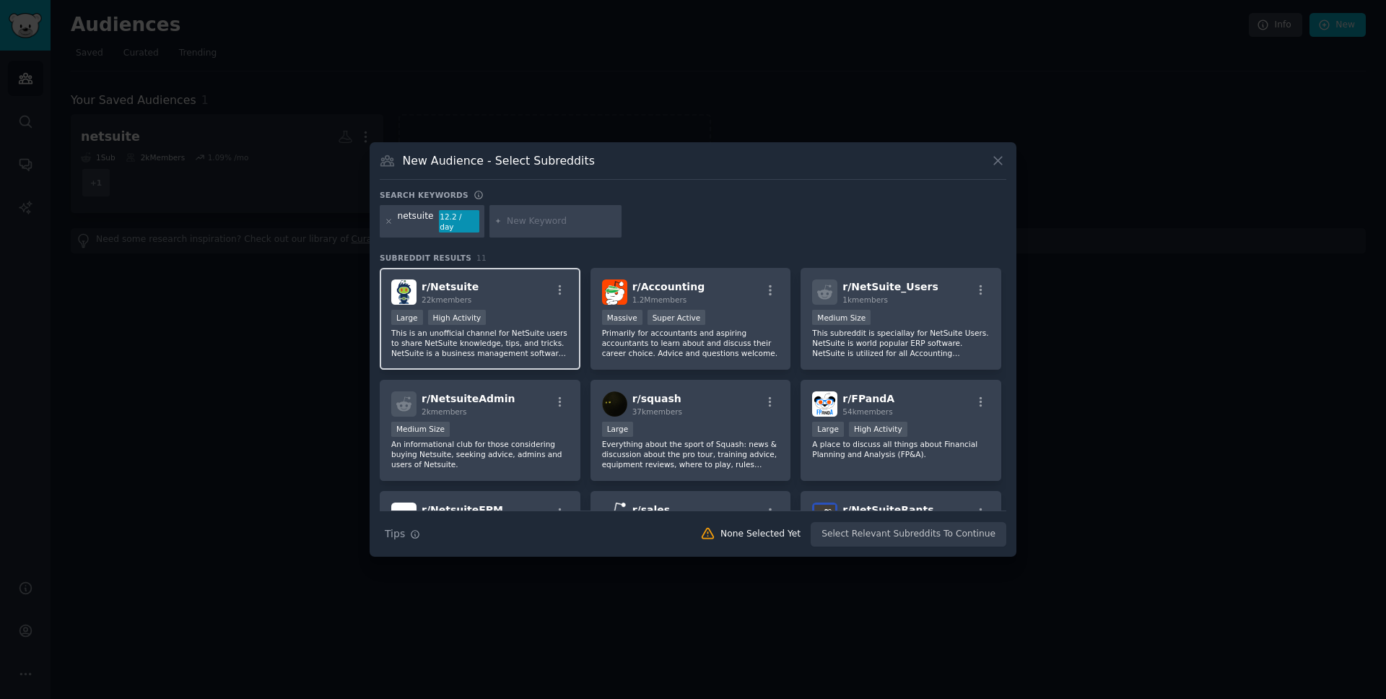
click at [505, 286] on div "r/ Netsuite 22k members" at bounding box center [480, 291] width 178 height 25
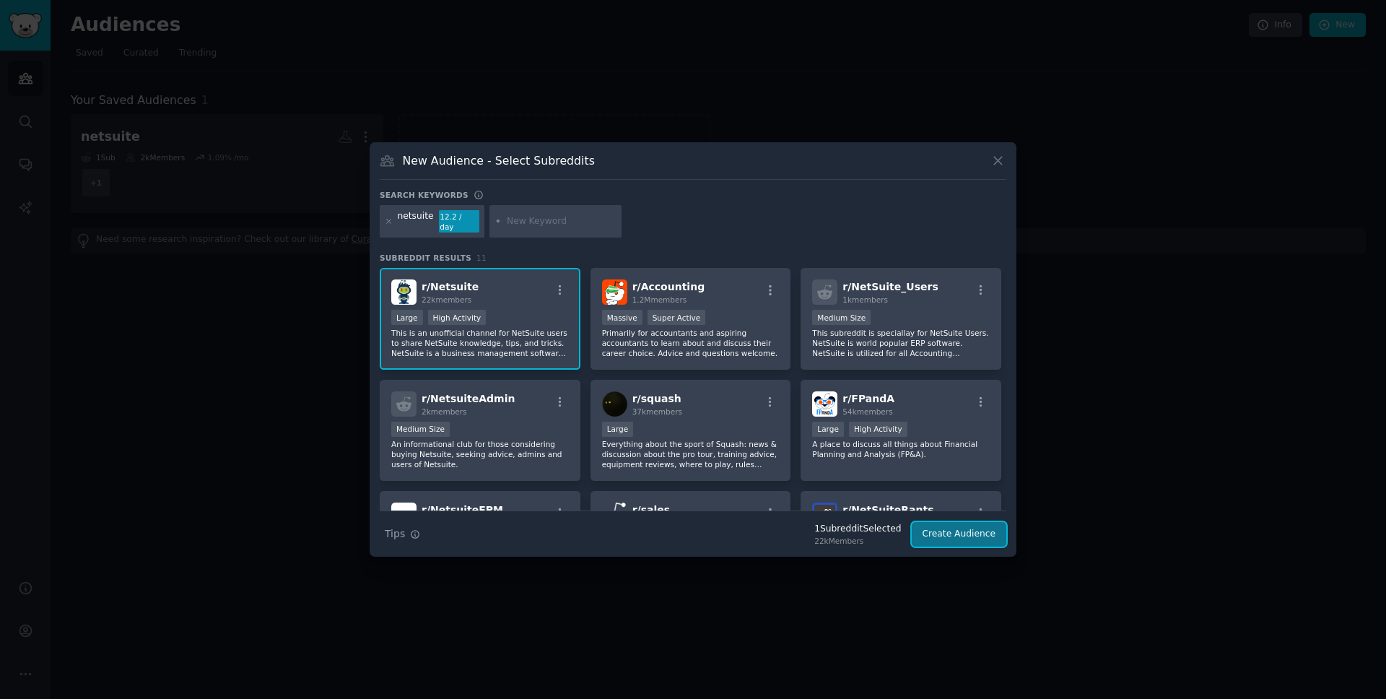
click at [988, 526] on button "Create Audience" at bounding box center [959, 534] width 95 height 25
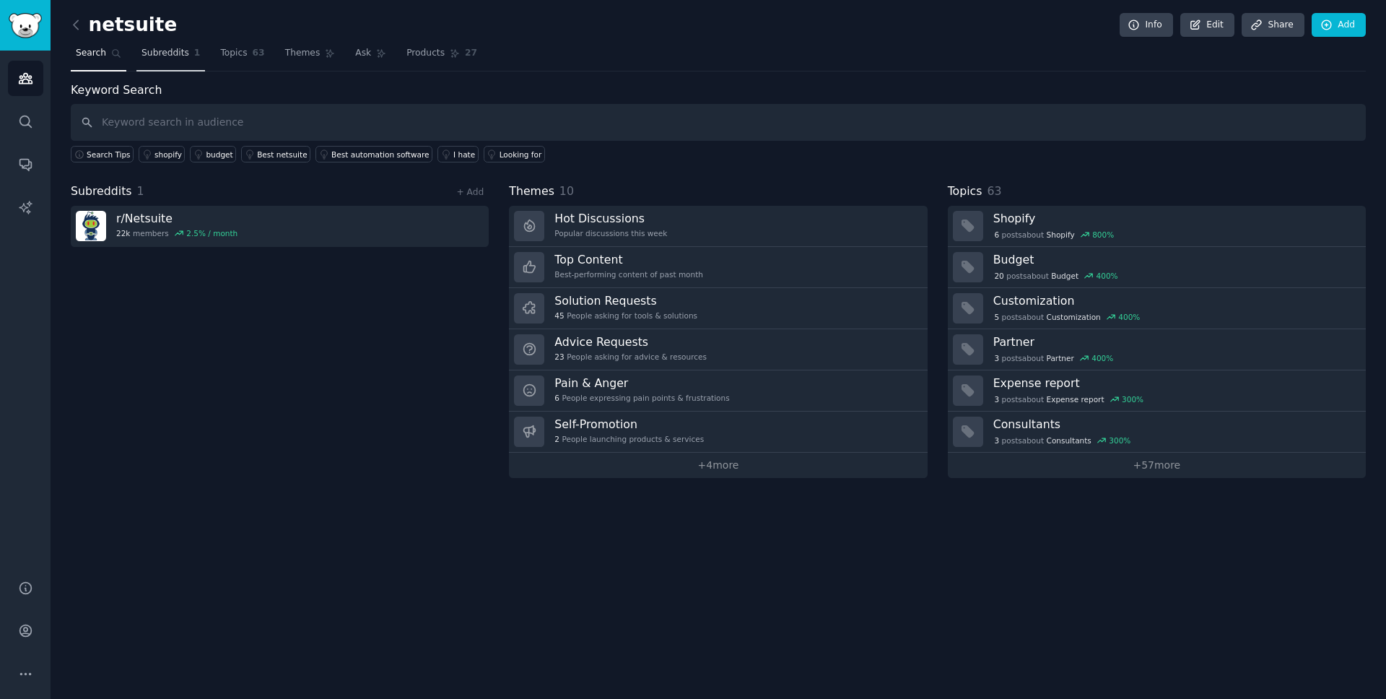
click at [169, 47] on span "Subreddits" at bounding box center [166, 53] width 48 height 13
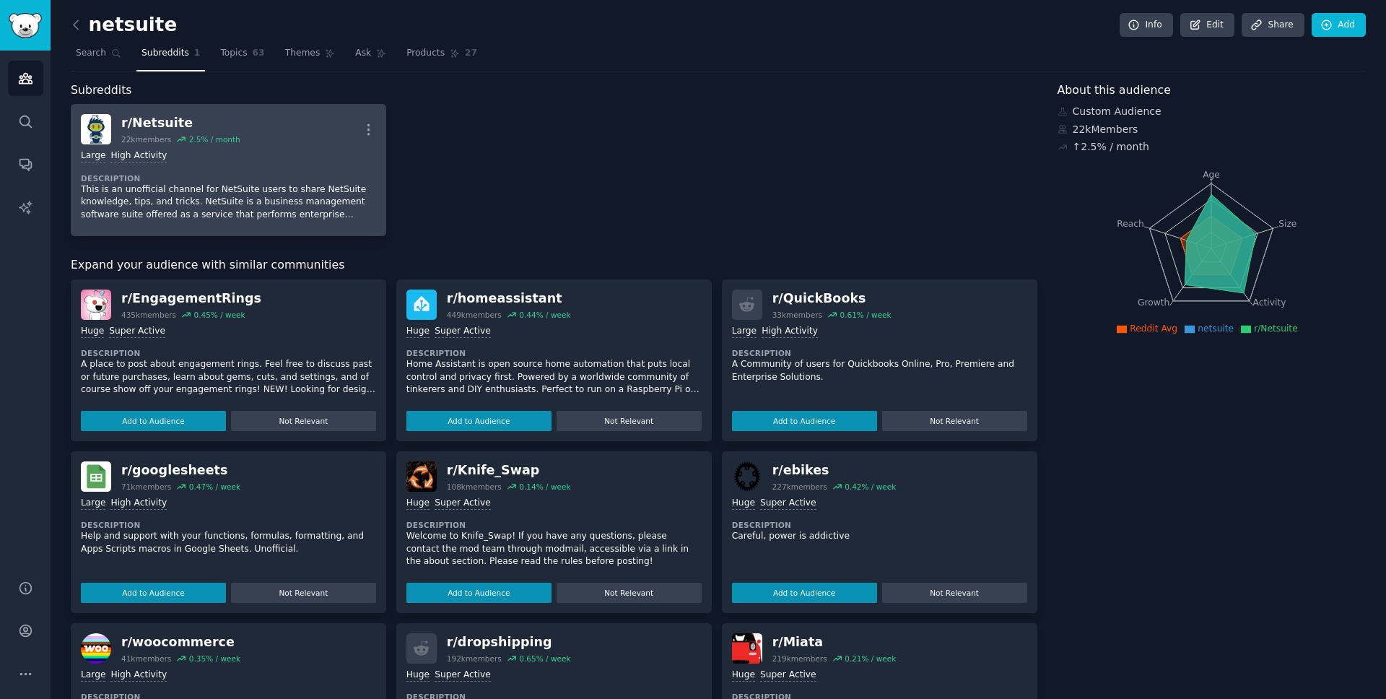
click at [269, 194] on p "This is an unofficial channel for NetSuite users to share NetSuite knowledge, t…" at bounding box center [228, 202] width 295 height 38
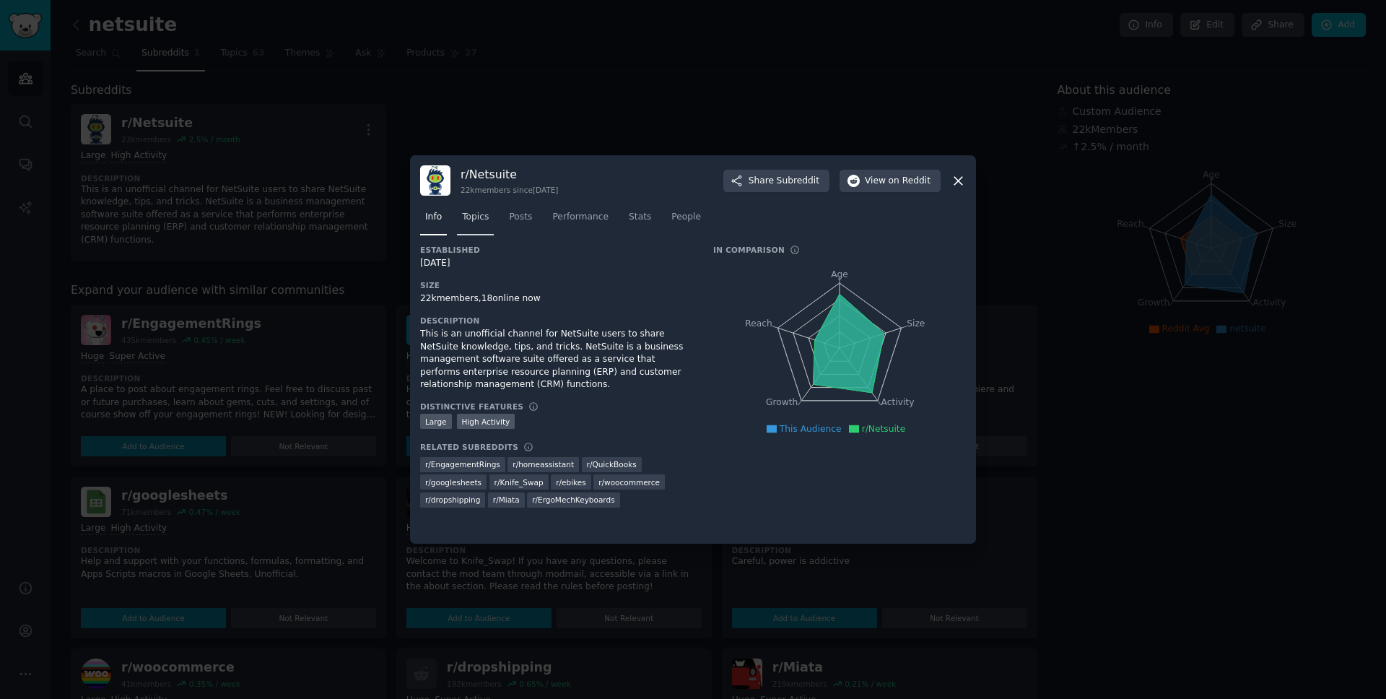
click at [484, 217] on span "Topics" at bounding box center [475, 217] width 27 height 13
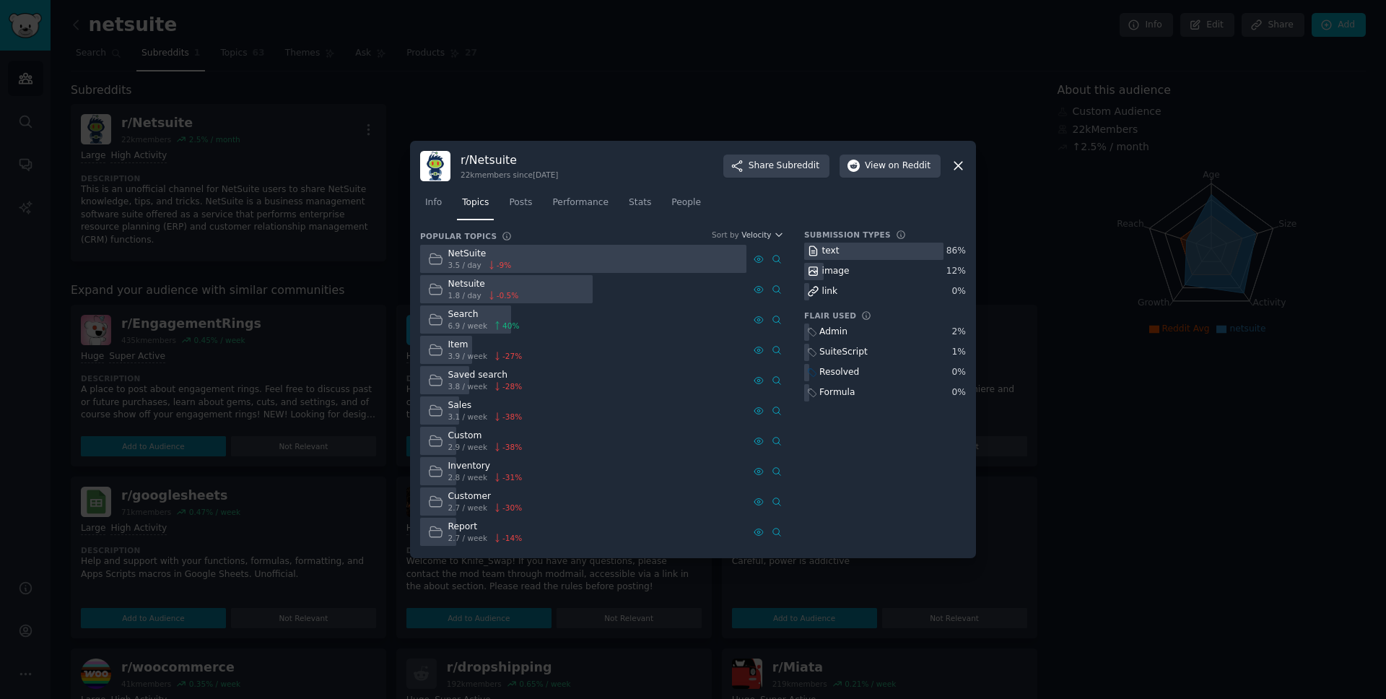
click at [954, 168] on icon at bounding box center [958, 165] width 15 height 15
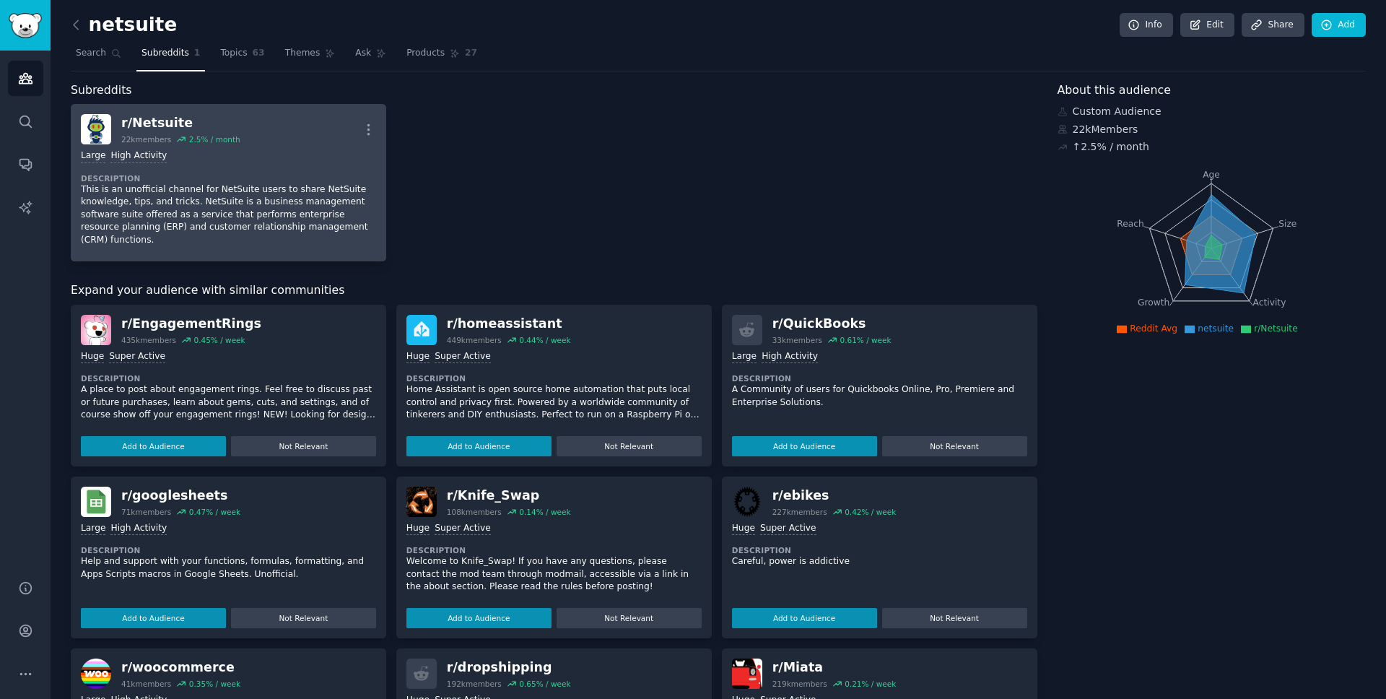
click at [199, 186] on p "This is an unofficial channel for NetSuite users to share NetSuite knowledge, t…" at bounding box center [228, 215] width 295 height 64
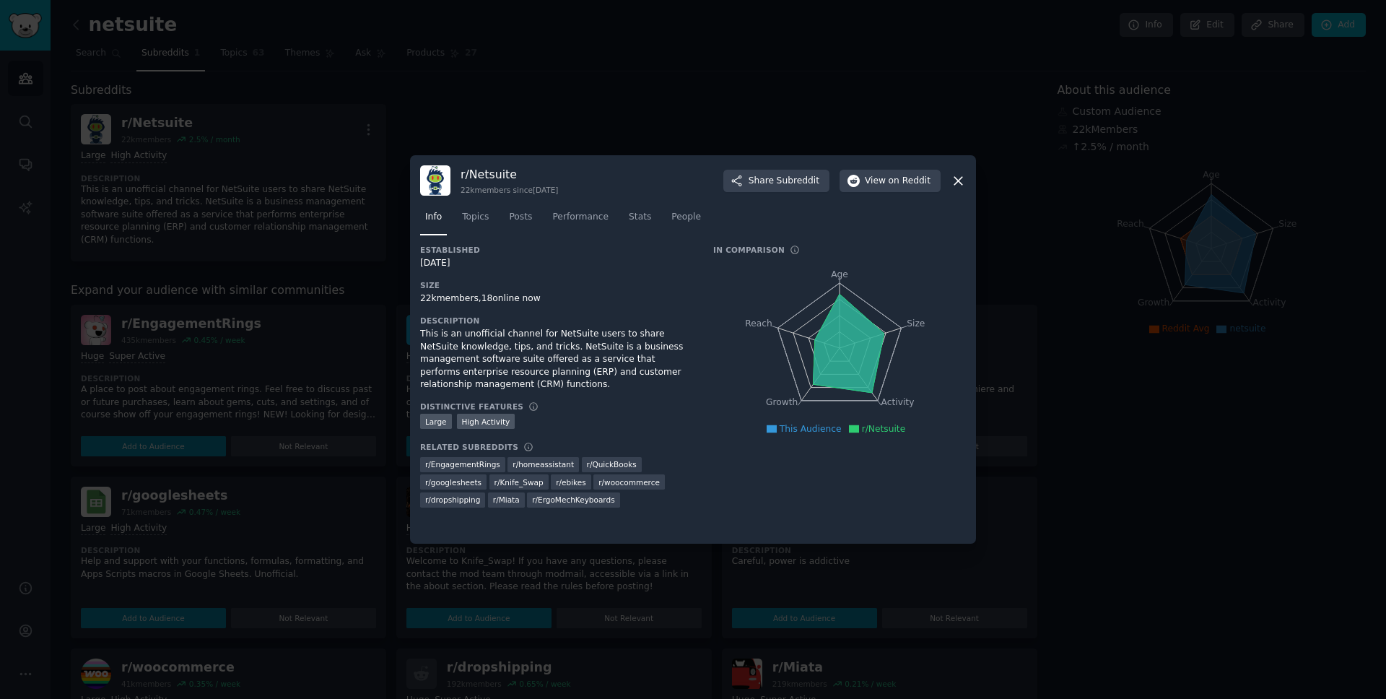
click at [962, 181] on icon at bounding box center [958, 180] width 15 height 15
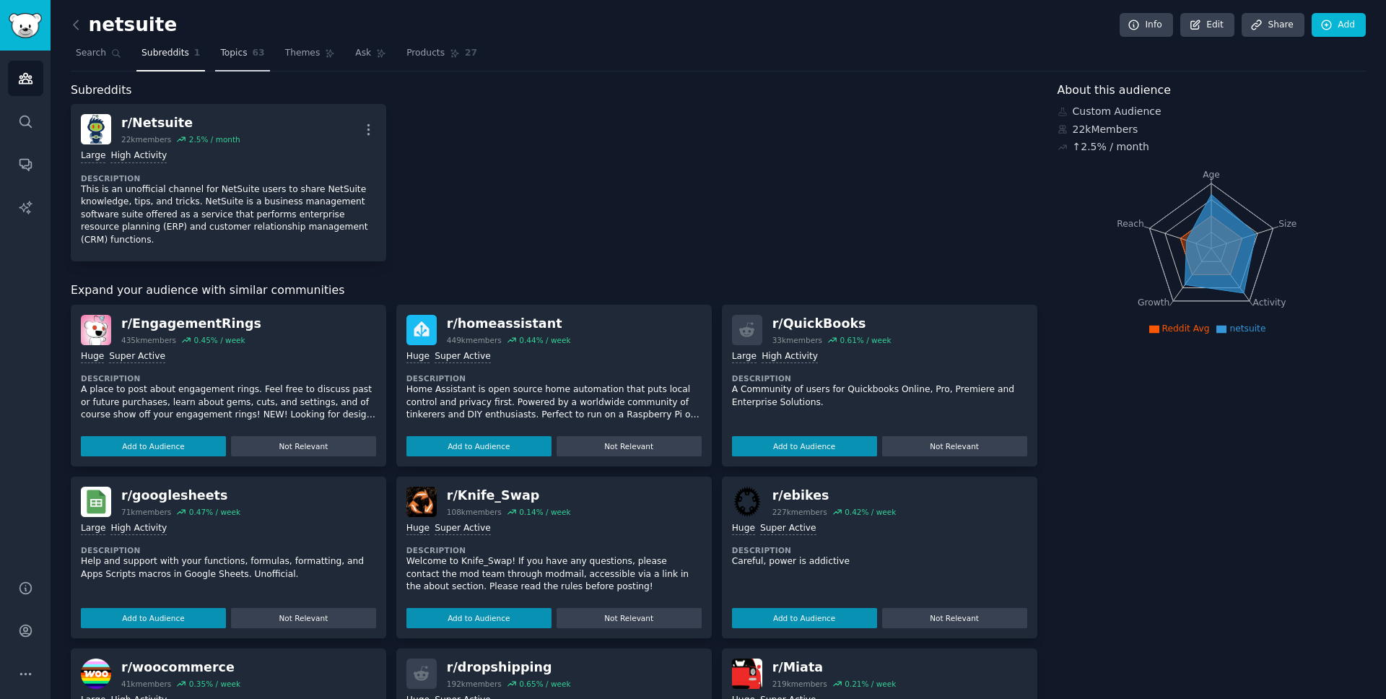
click at [247, 58] on link "Topics 63" at bounding box center [242, 57] width 54 height 30
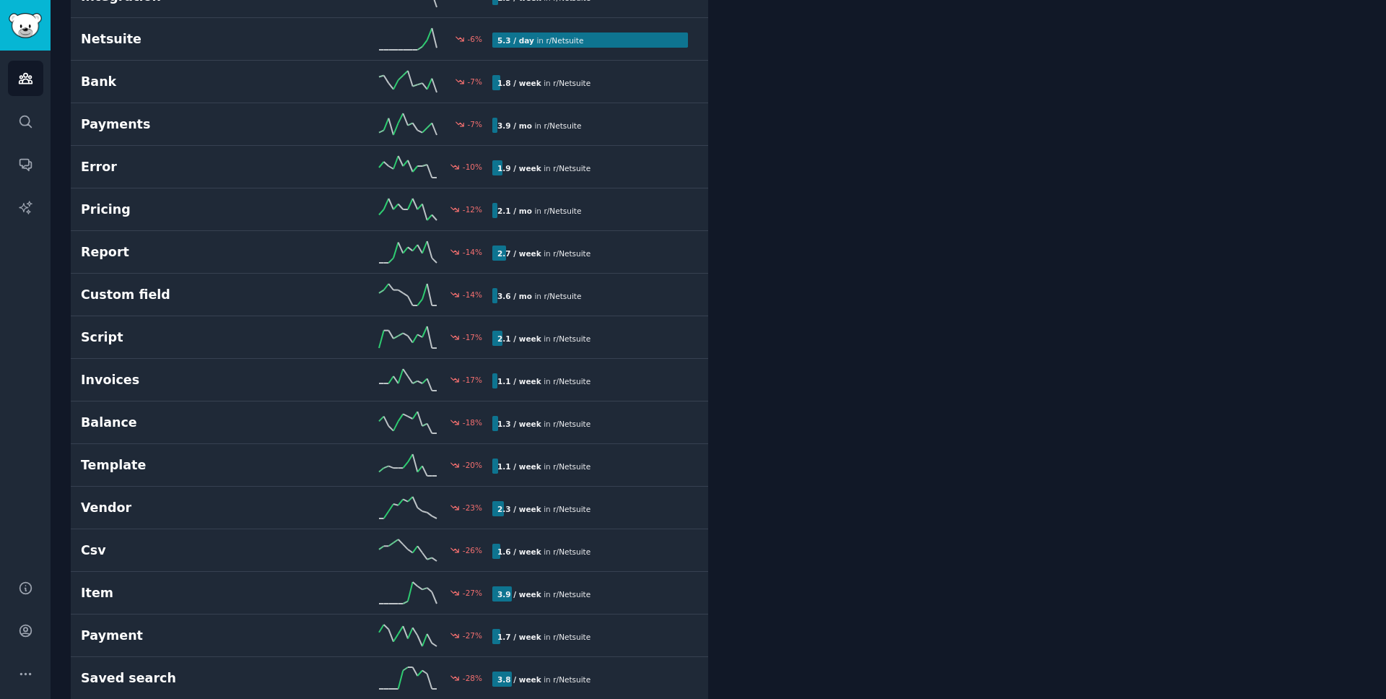
scroll to position [1531, 0]
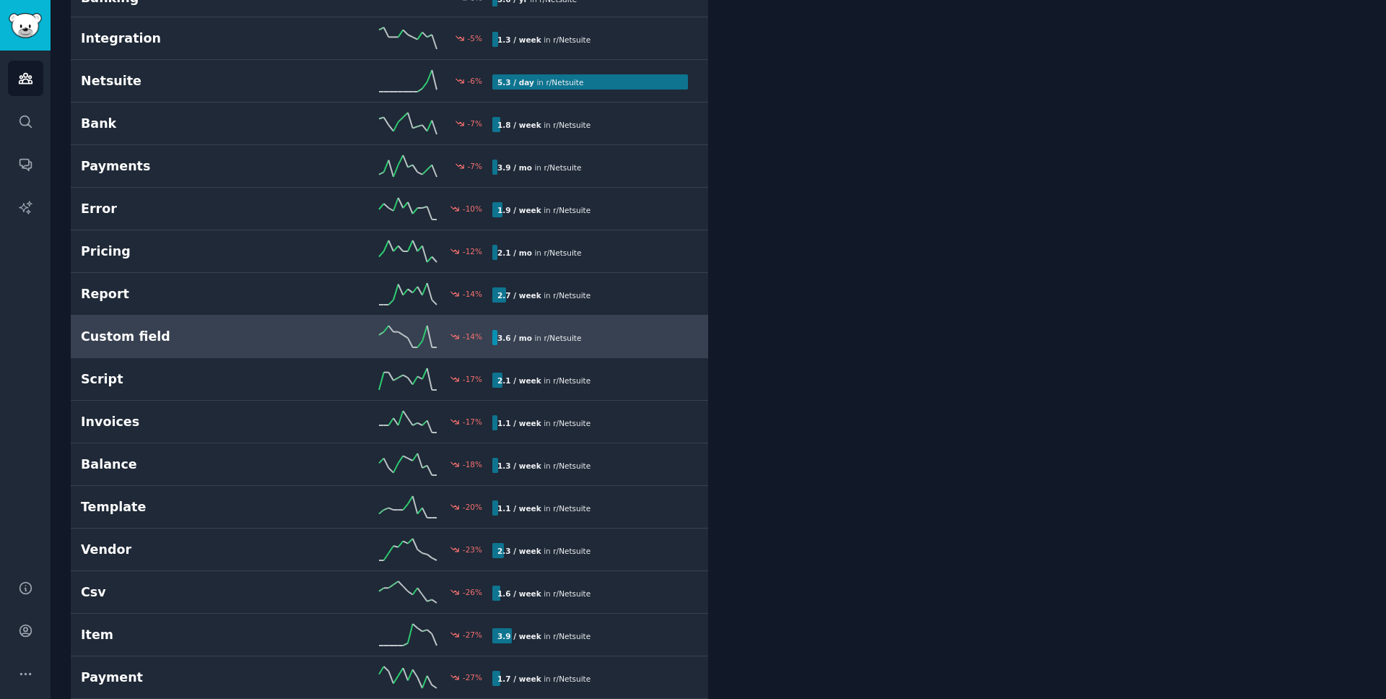
click at [189, 344] on h2 "Custom field" at bounding box center [184, 337] width 206 height 18
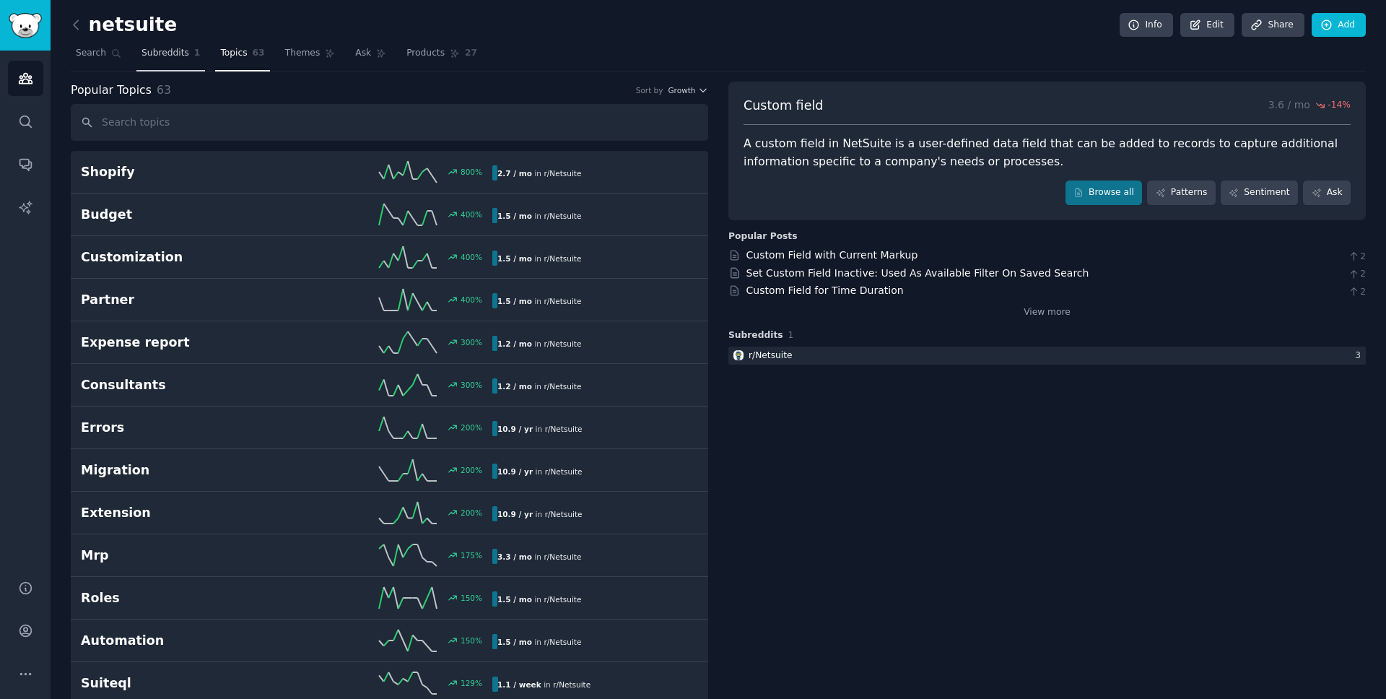
click at [172, 47] on span "Subreddits" at bounding box center [166, 53] width 48 height 13
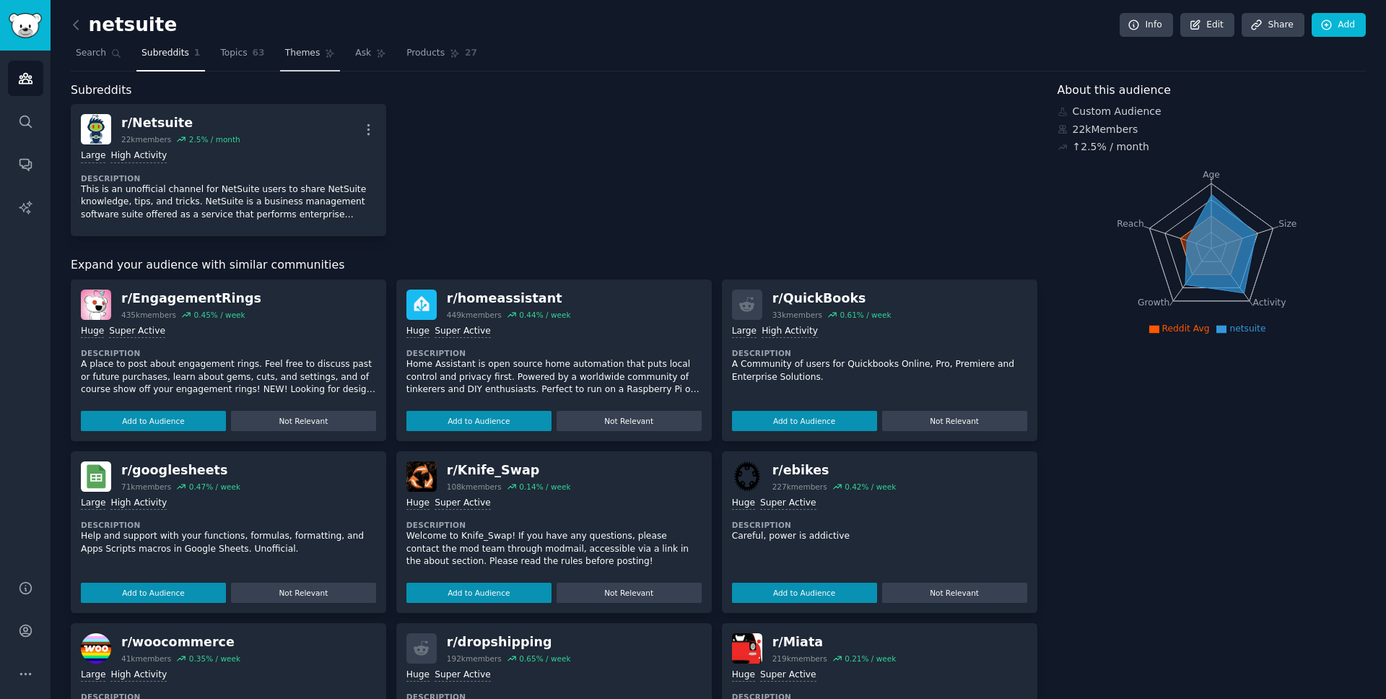
click at [320, 43] on link "Themes" at bounding box center [310, 57] width 61 height 30
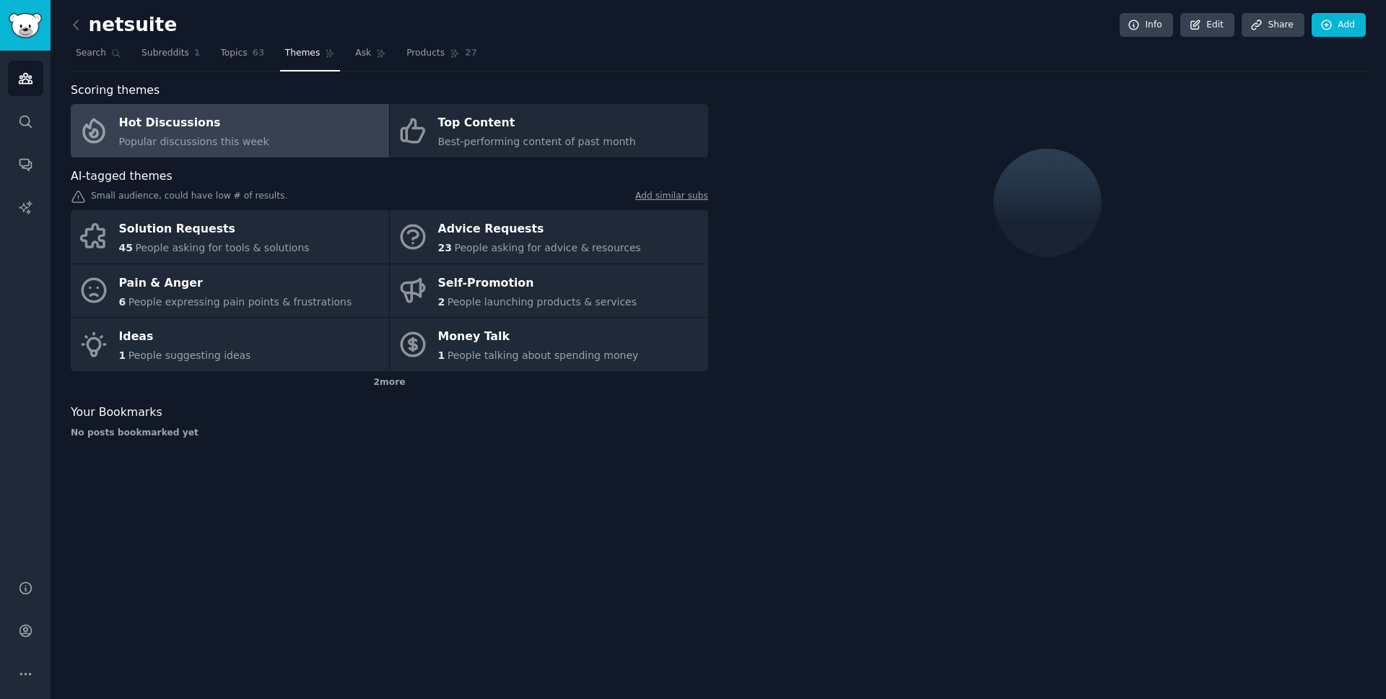
click at [243, 136] on span "Popular discussions this week" at bounding box center [194, 142] width 150 height 12
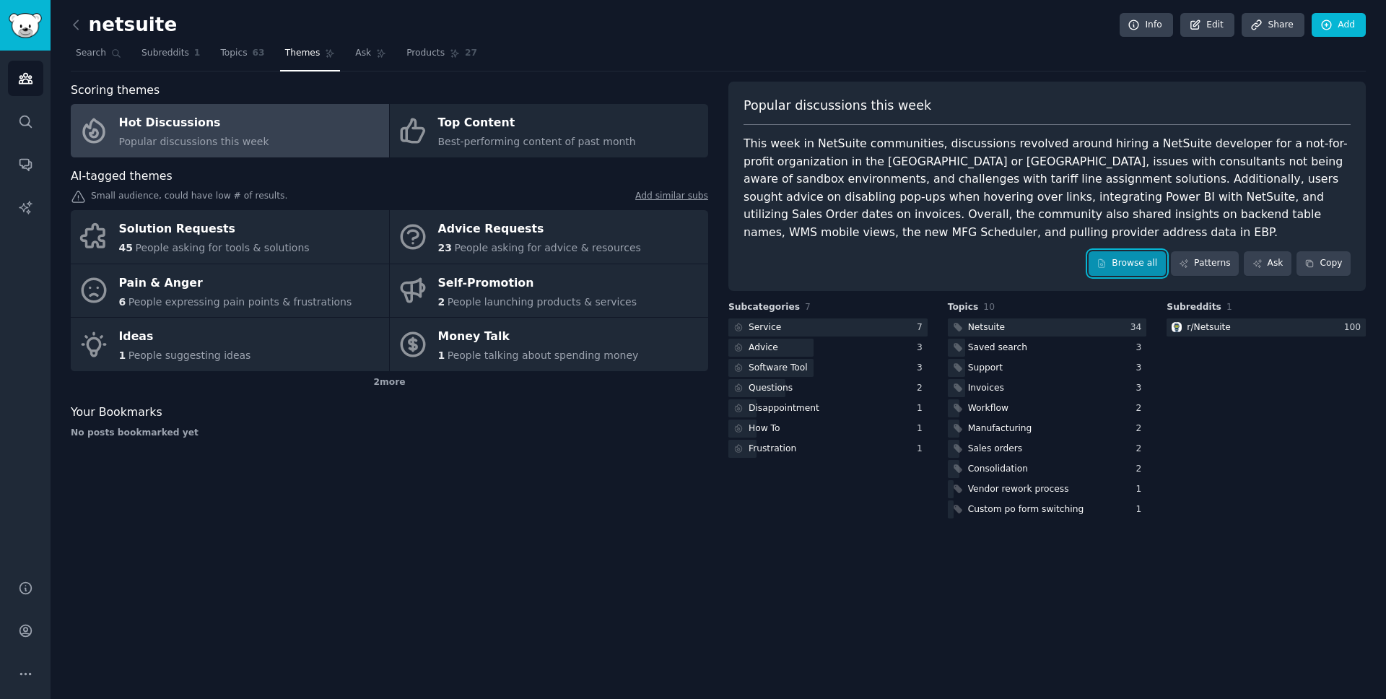
click at [1116, 257] on link "Browse all" at bounding box center [1127, 263] width 77 height 25
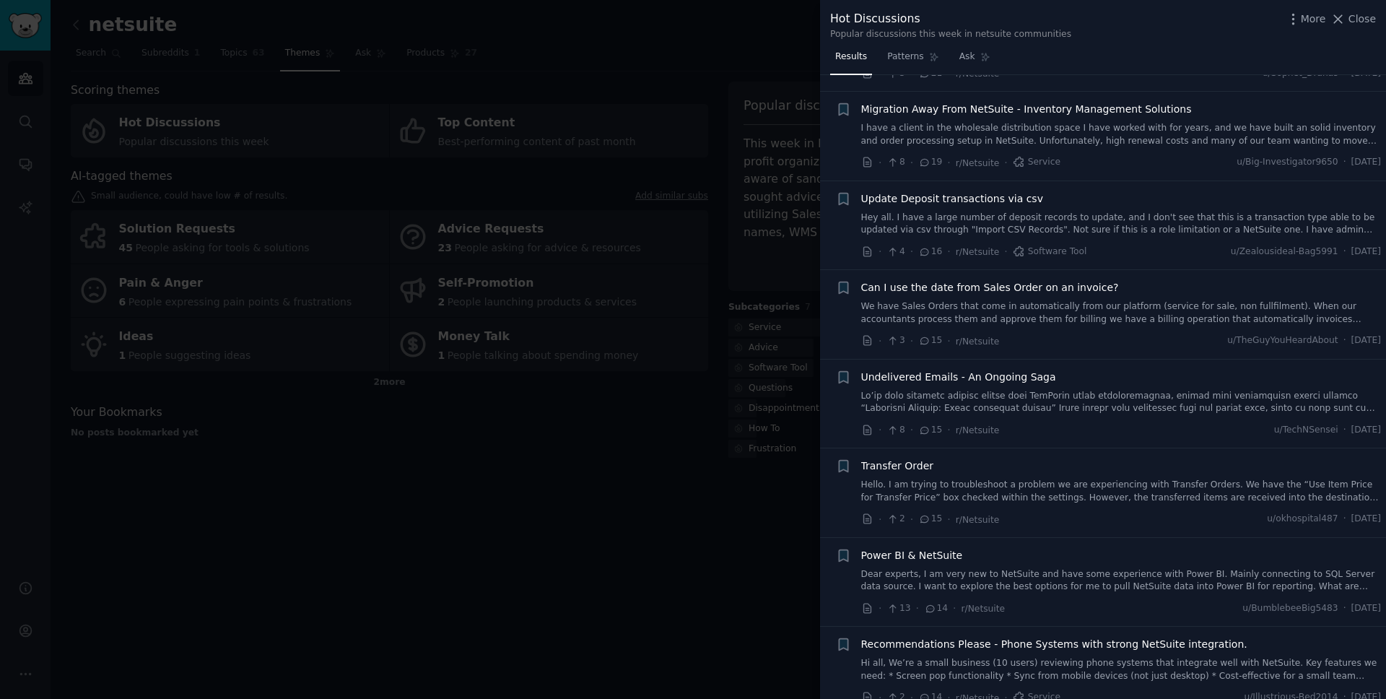
scroll to position [612, 0]
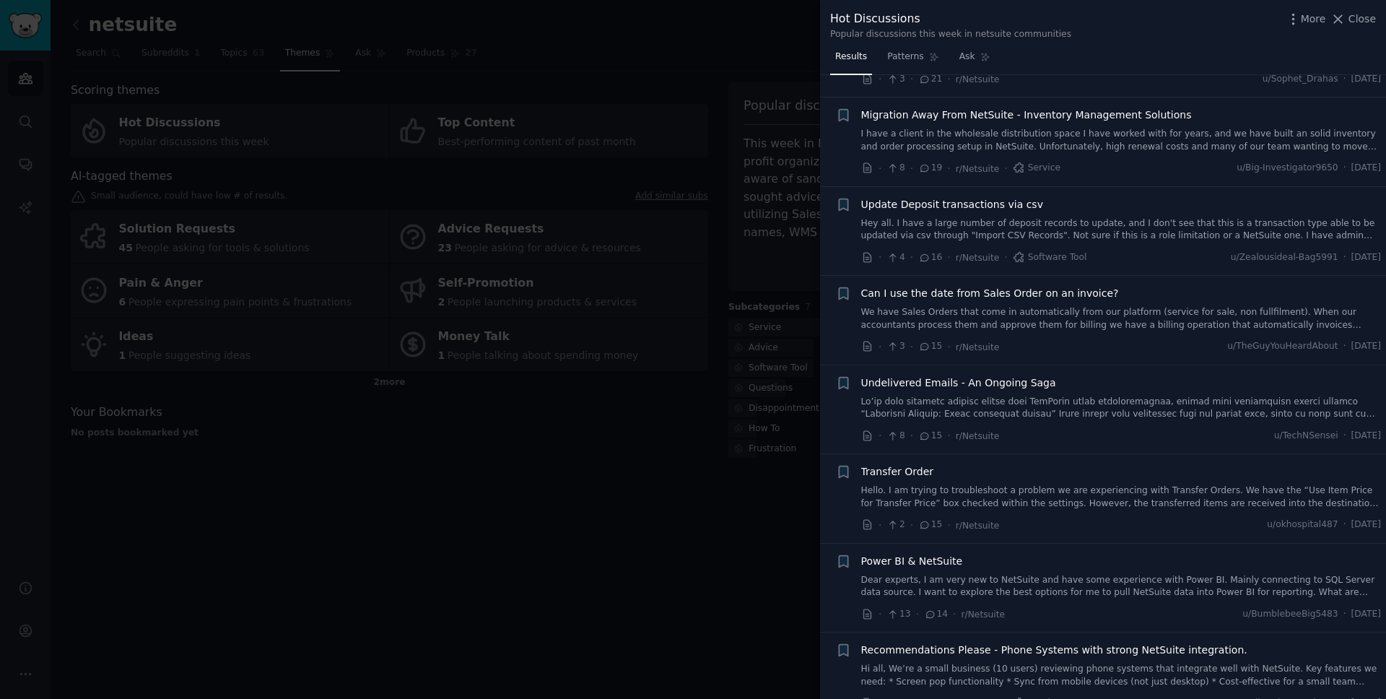
click at [990, 115] on span "Migration Away From NetSuite - Inventory Management Solutions" at bounding box center [1026, 115] width 331 height 15
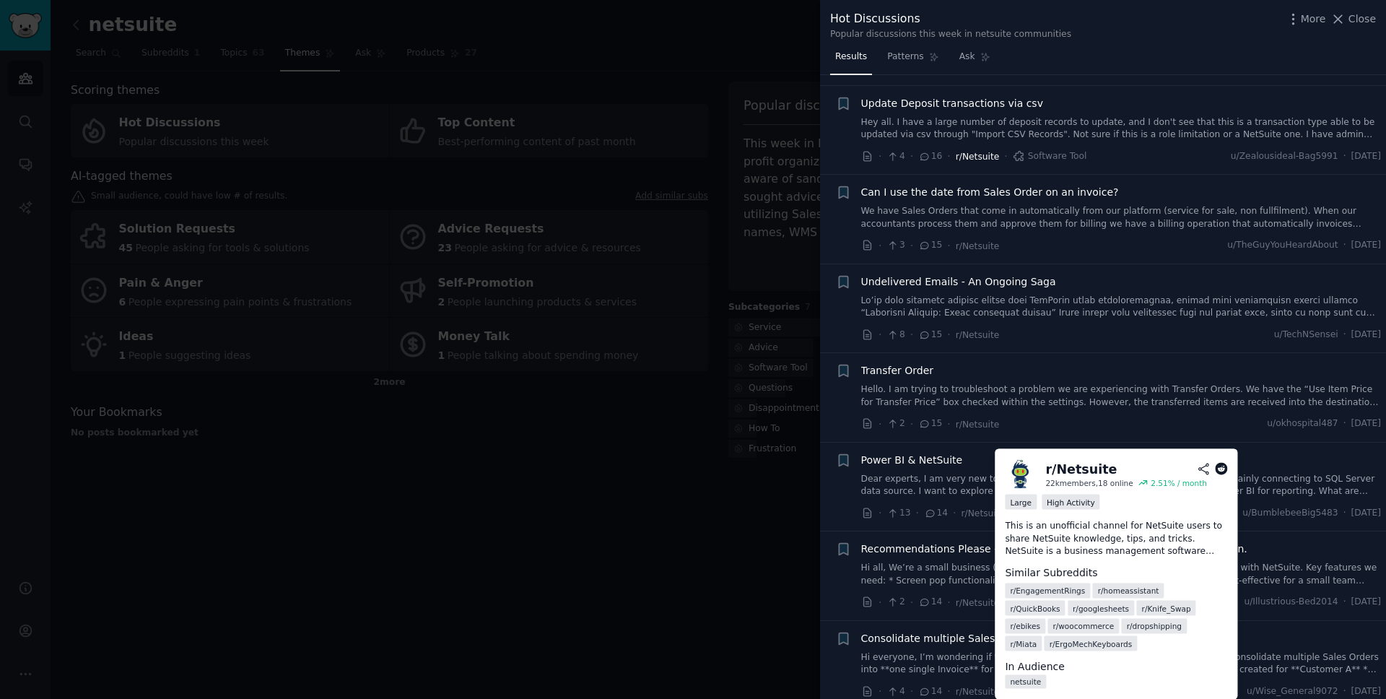
scroll to position [0, 0]
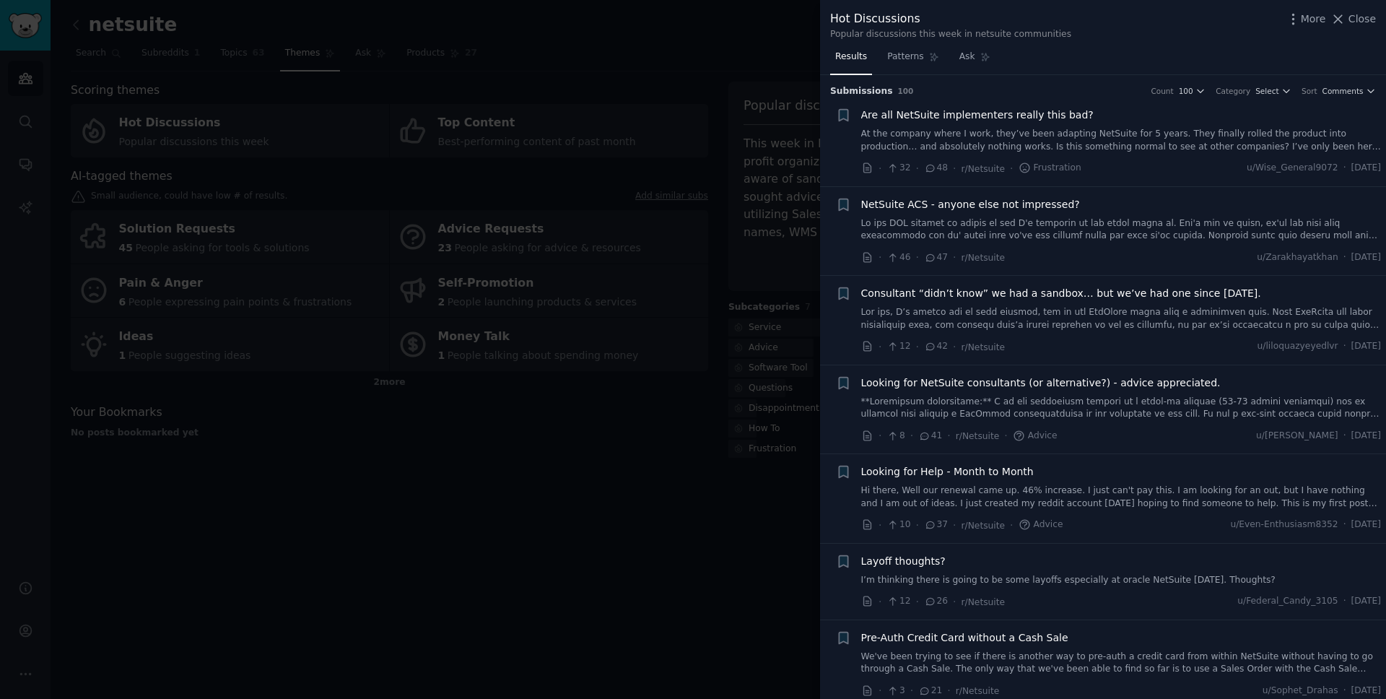
click at [996, 292] on span "Consultant “didn’t know” we had a sandbox… but we’ve had one since [DATE]." at bounding box center [1061, 293] width 400 height 15
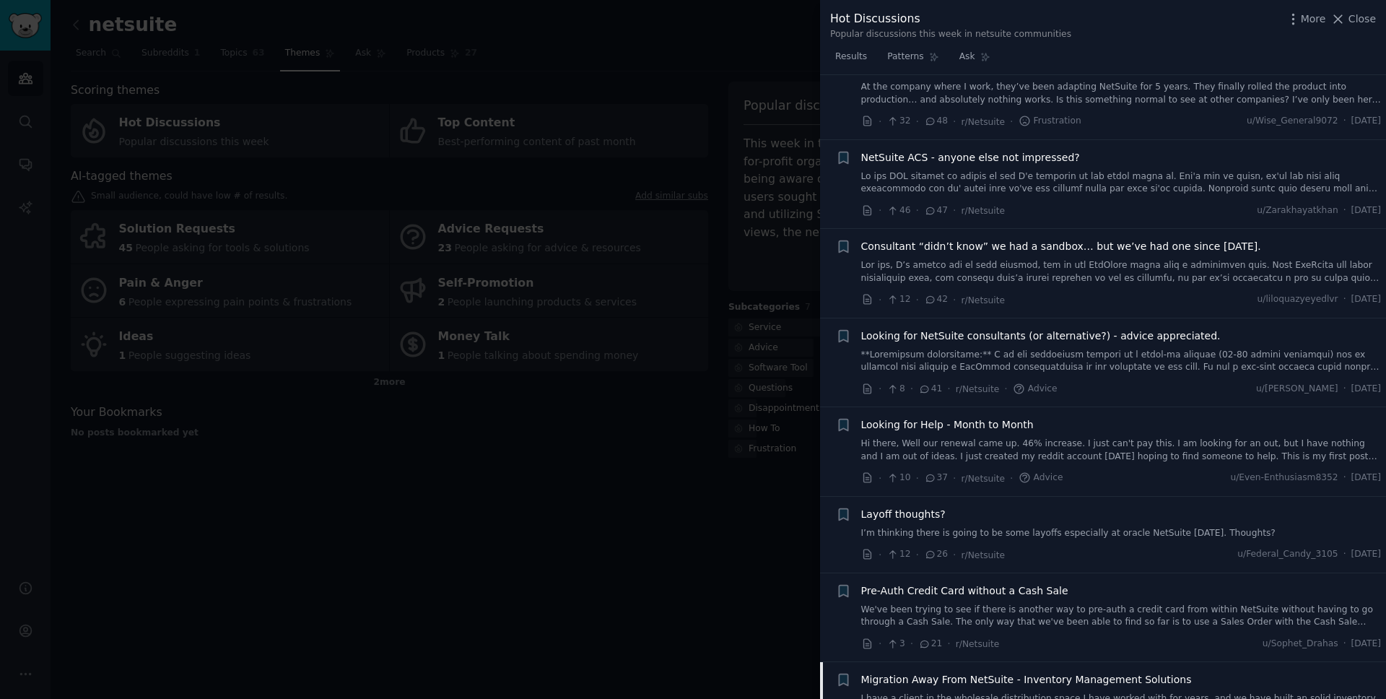
scroll to position [51, 0]
click at [971, 334] on span "Looking for NetSuite consultants (or alternative?) - advice appreciated." at bounding box center [1041, 332] width 360 height 15
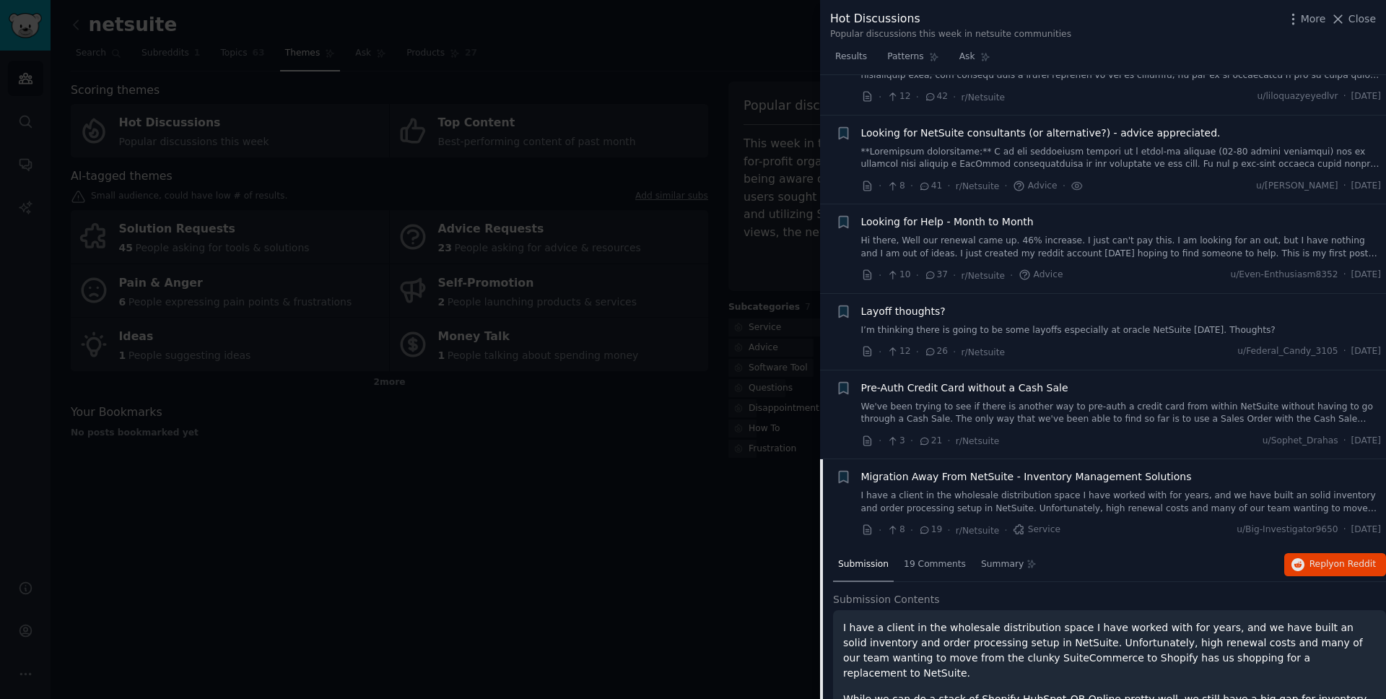
scroll to position [290, 0]
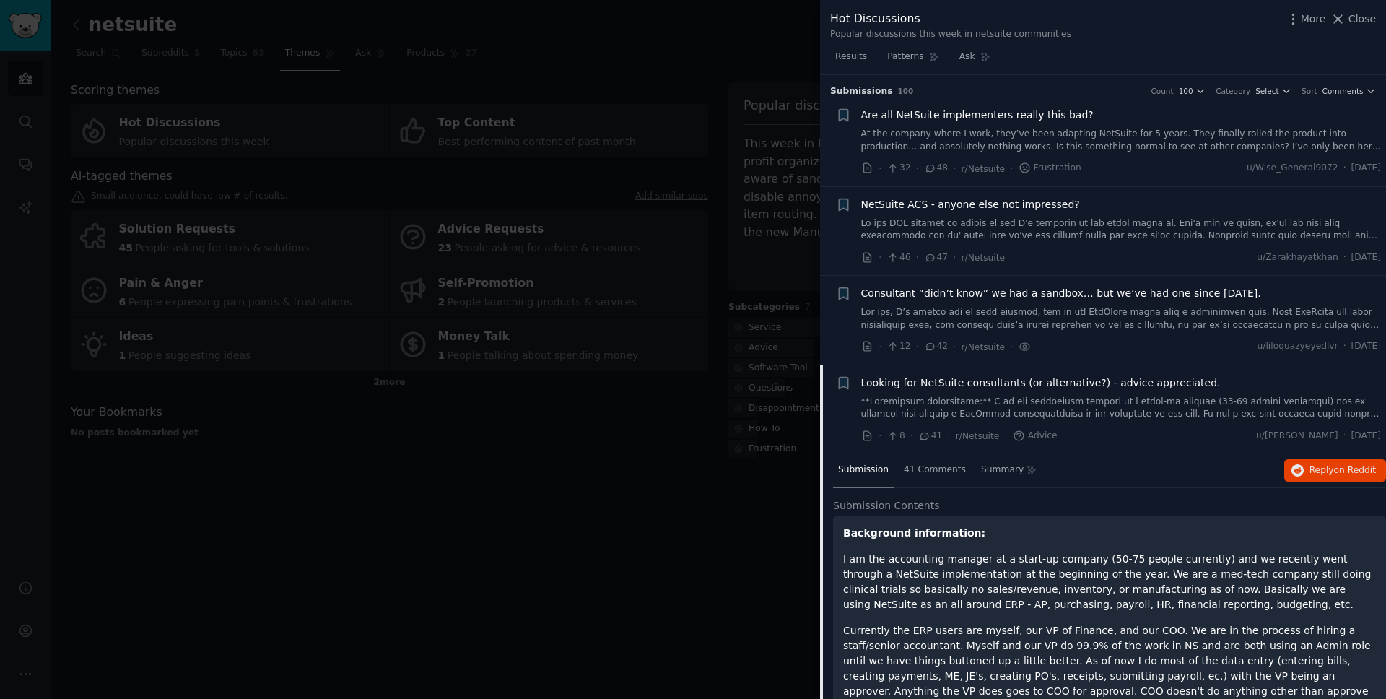
click at [982, 388] on span "Looking for NetSuite consultants (or alternative?) - advice appreciated." at bounding box center [1041, 382] width 360 height 15
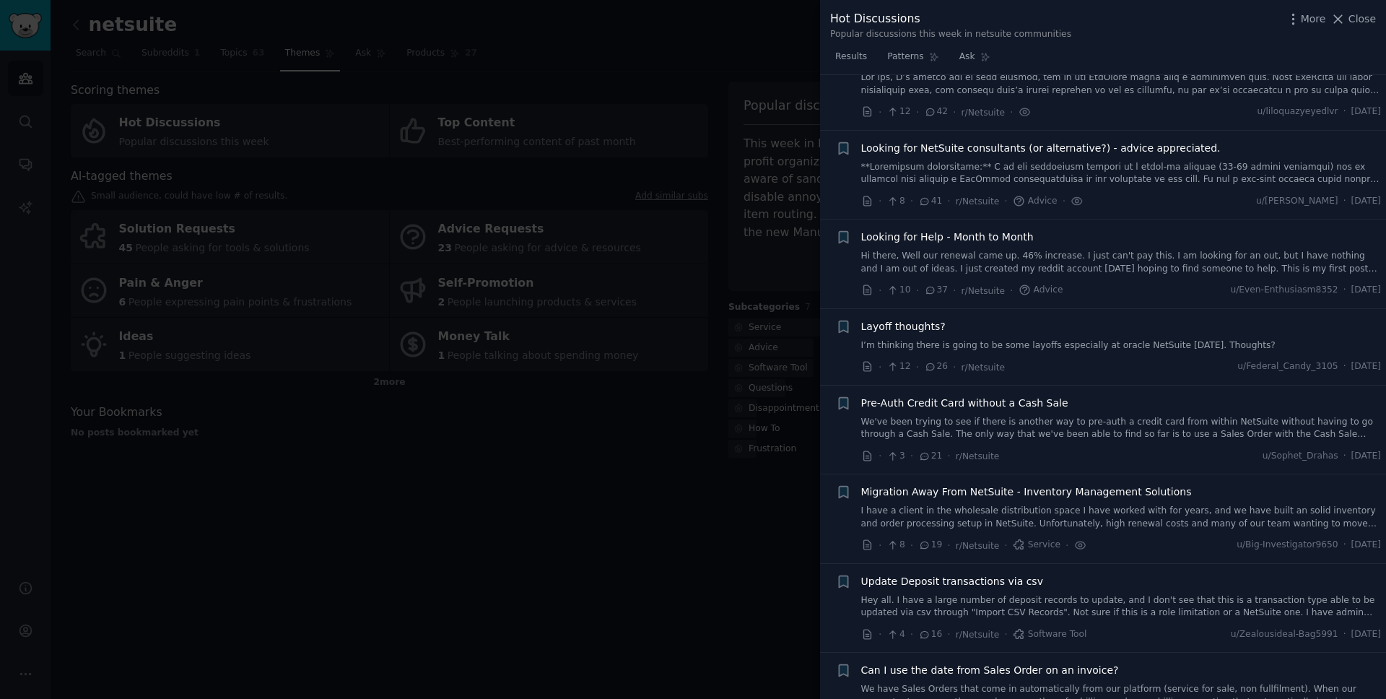
scroll to position [290, 0]
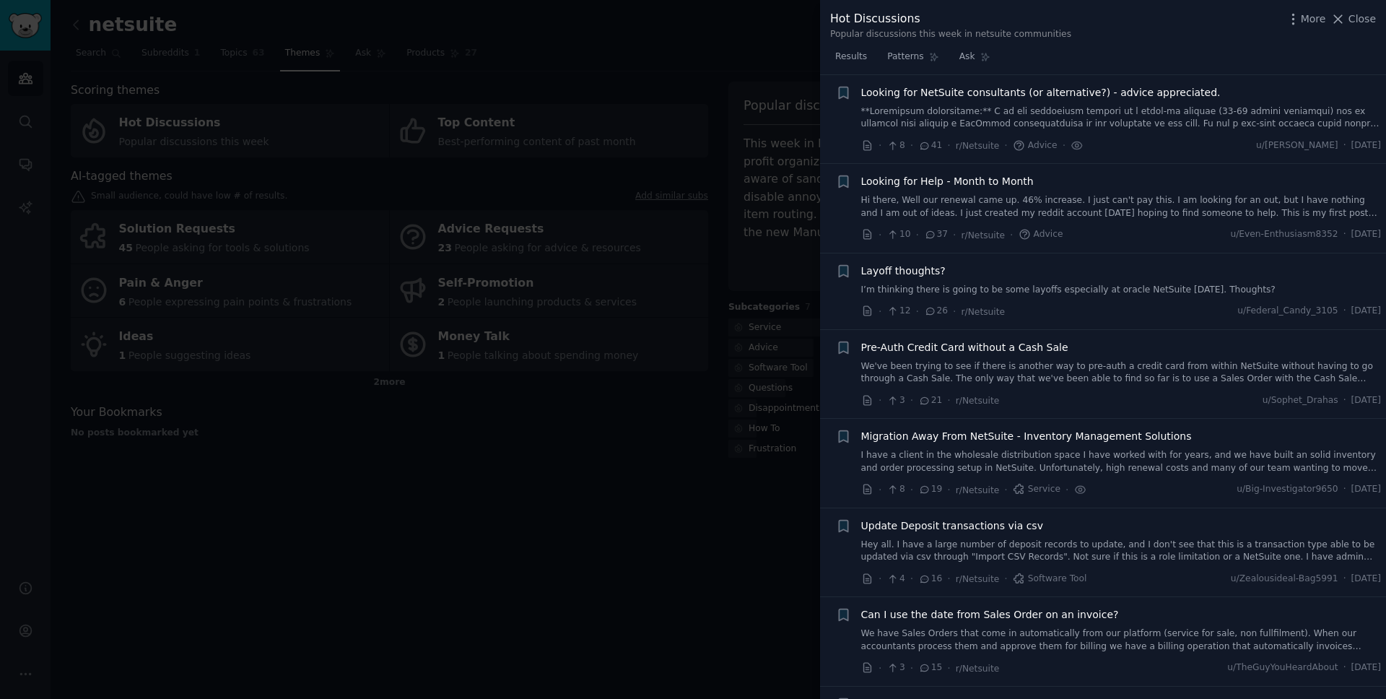
click at [968, 97] on span "Looking for NetSuite consultants (or alternative?) - advice appreciated." at bounding box center [1041, 92] width 360 height 15
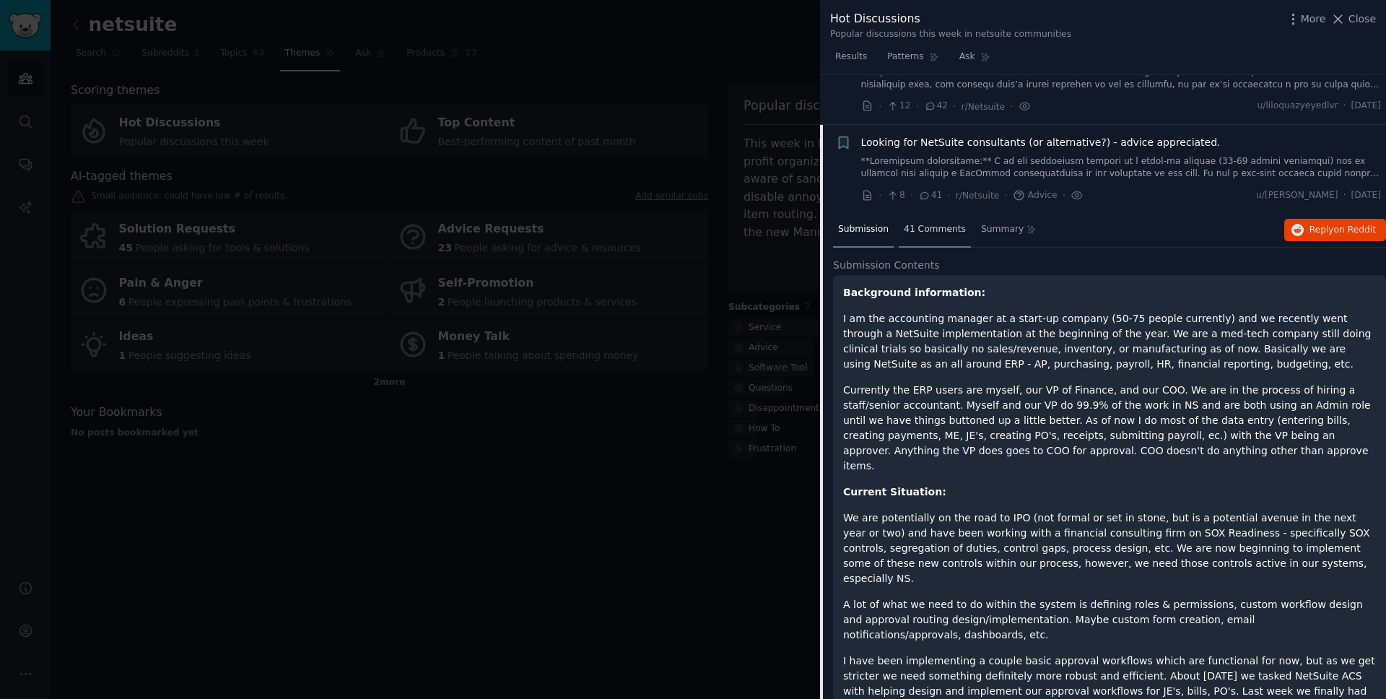
scroll to position [100, 0]
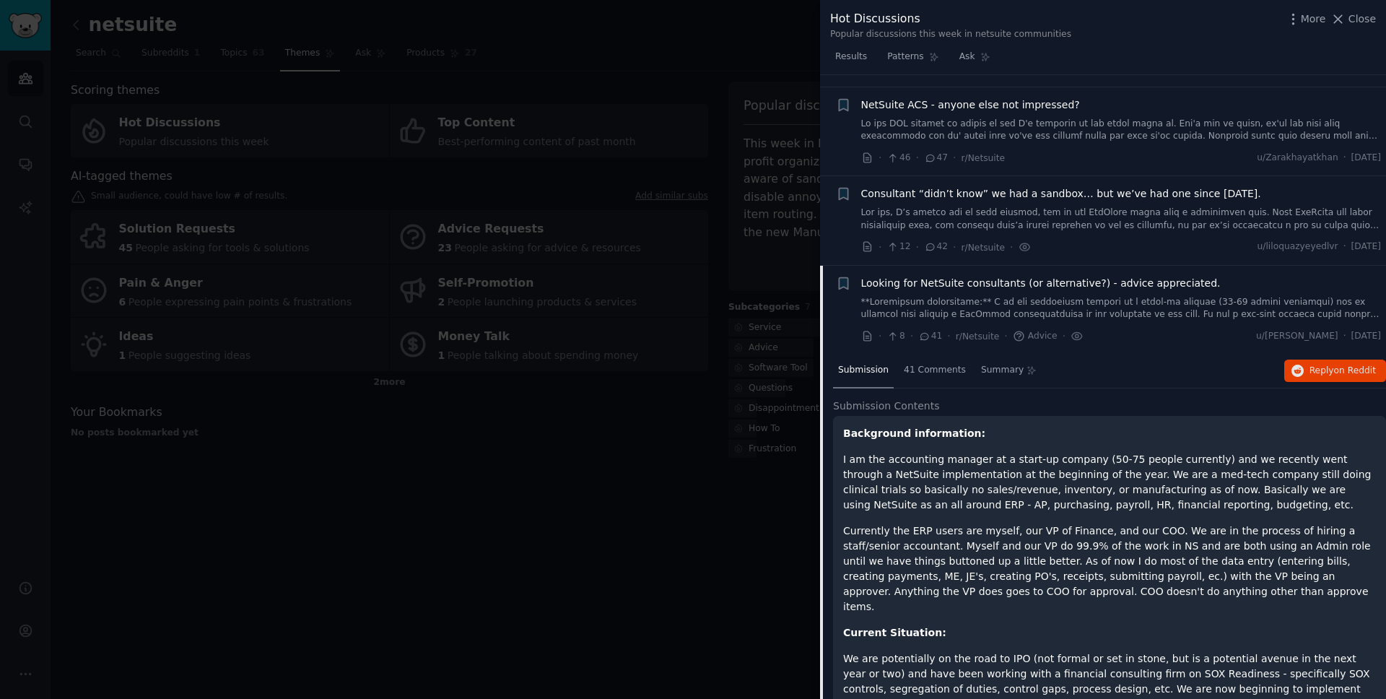
click at [992, 191] on span "Consultant “didn’t know” we had a sandbox… but we’ve had one since [DATE]." at bounding box center [1061, 193] width 400 height 15
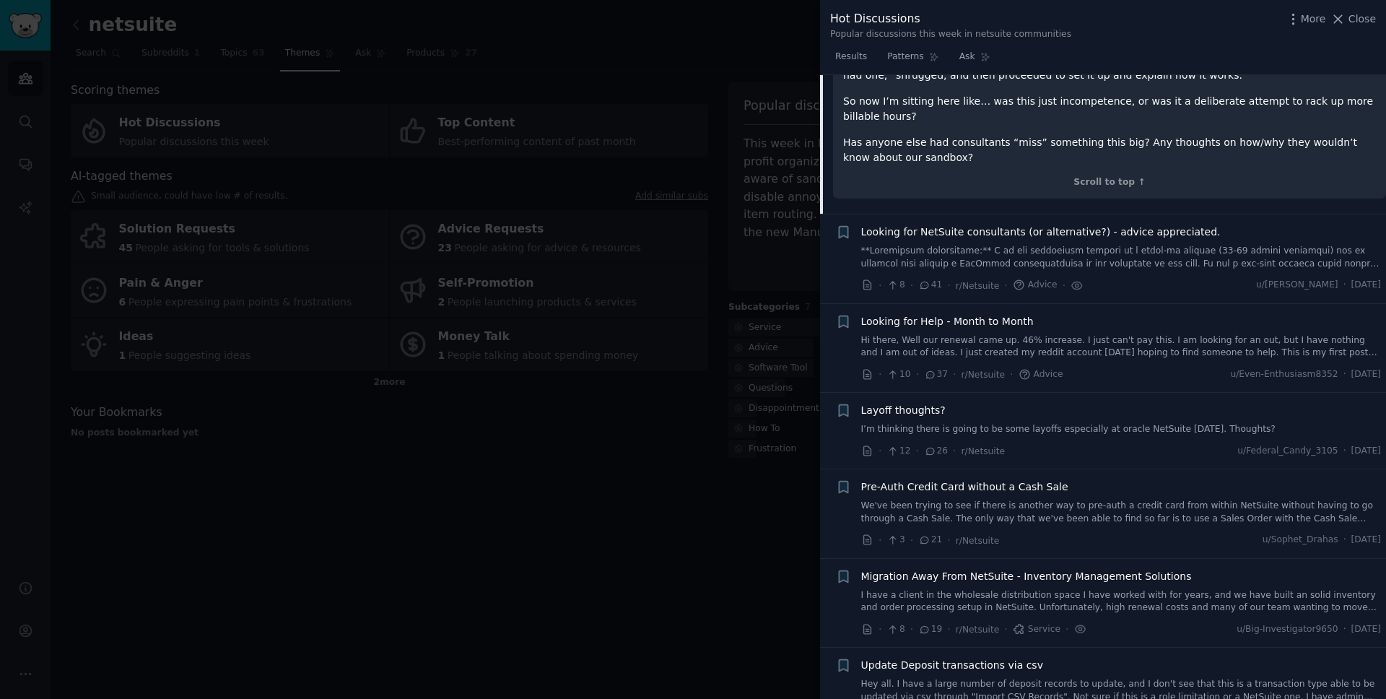
scroll to position [583, 0]
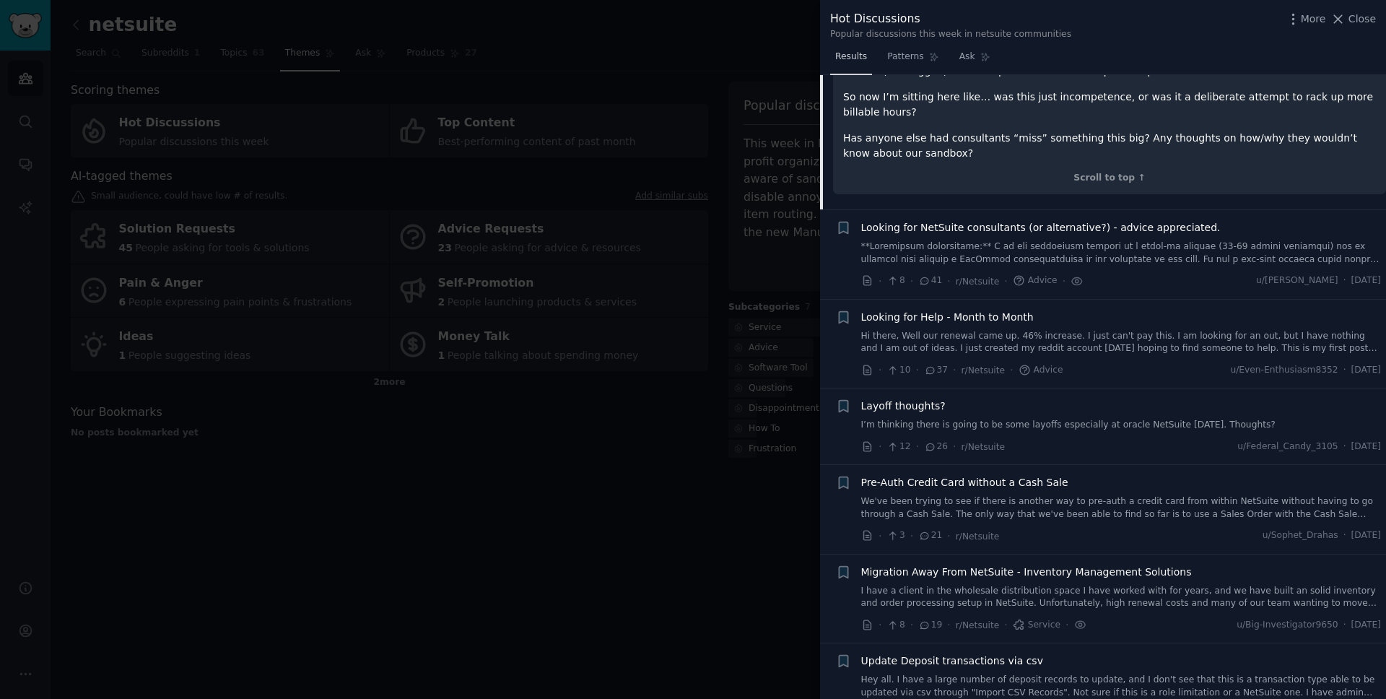
click at [855, 58] on span "Results" at bounding box center [851, 57] width 32 height 13
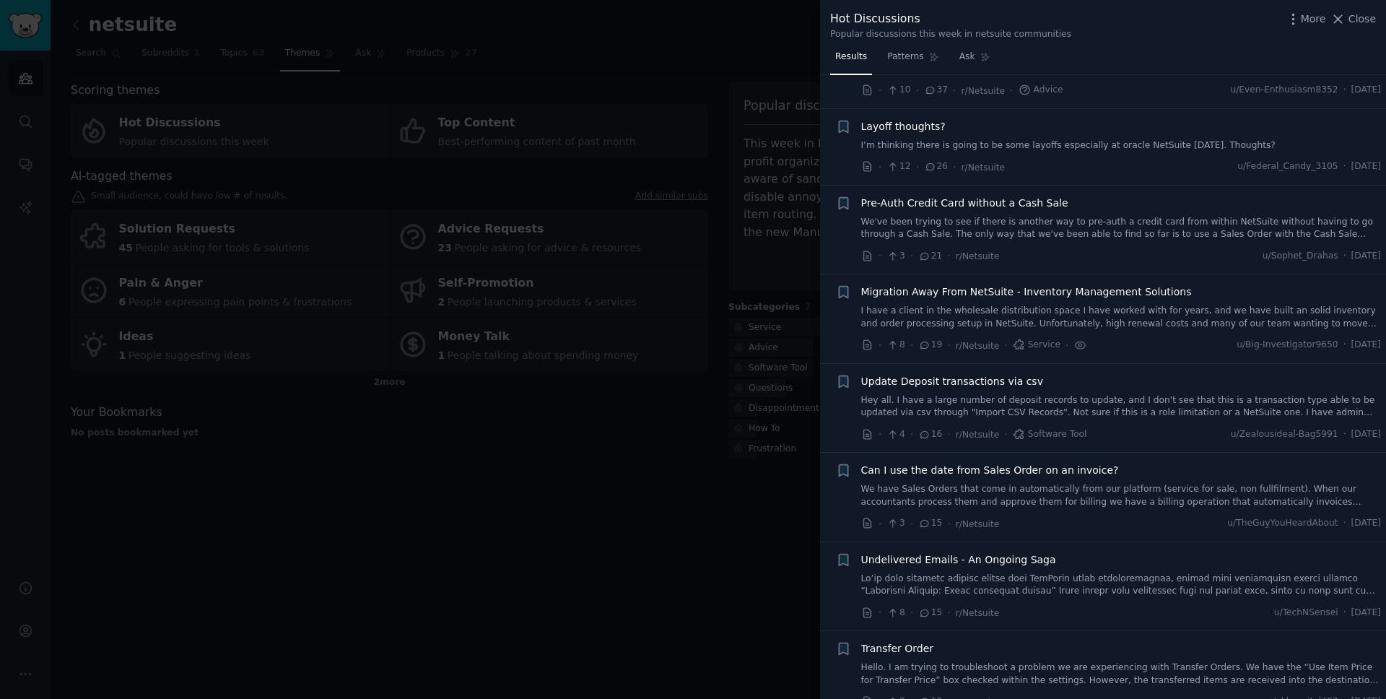
scroll to position [438, 0]
click at [919, 123] on span "Layoff thoughts?" at bounding box center [903, 123] width 84 height 15
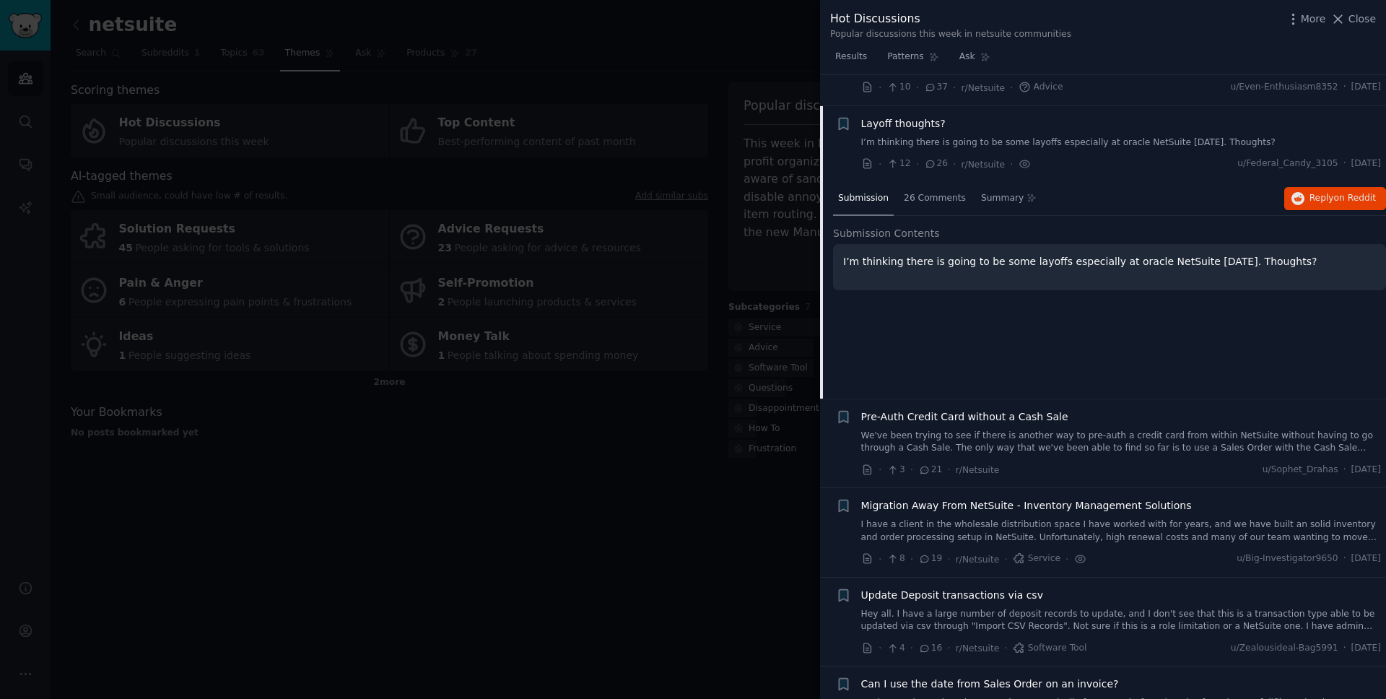
scroll to position [469, 0]
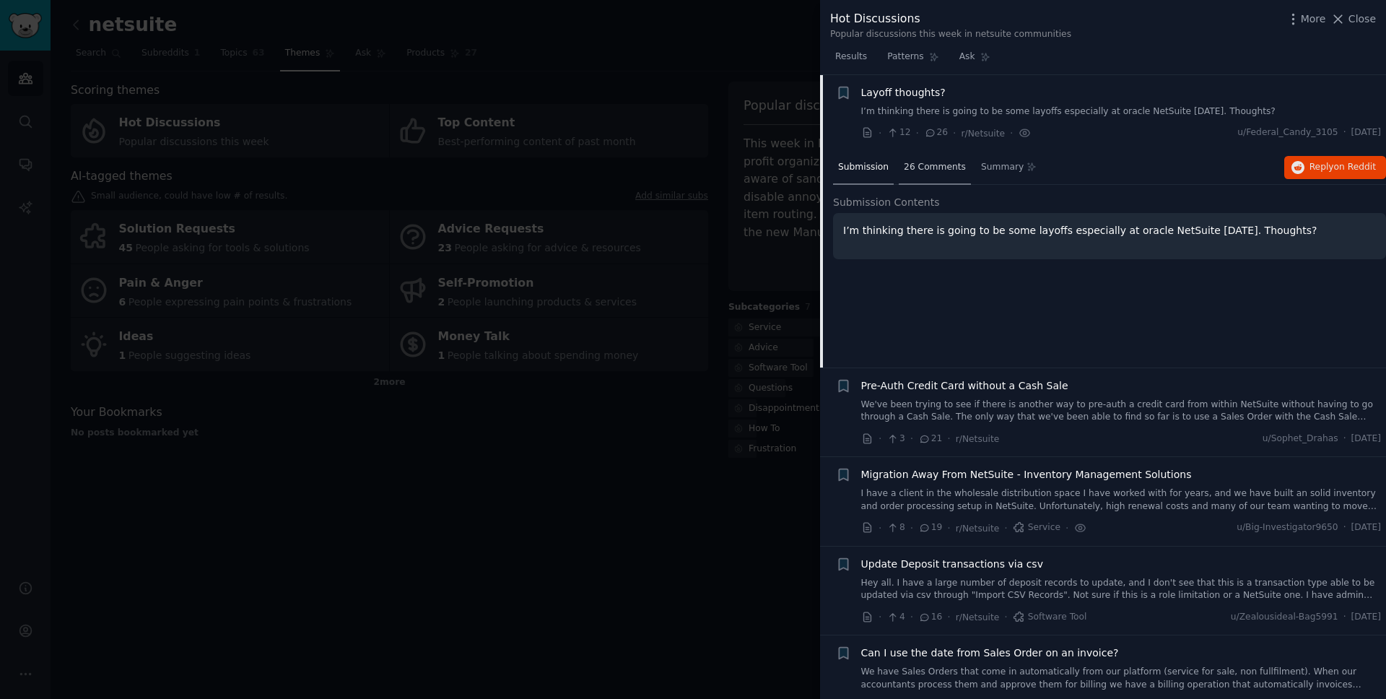
click at [932, 170] on span "26 Comments" at bounding box center [935, 167] width 62 height 13
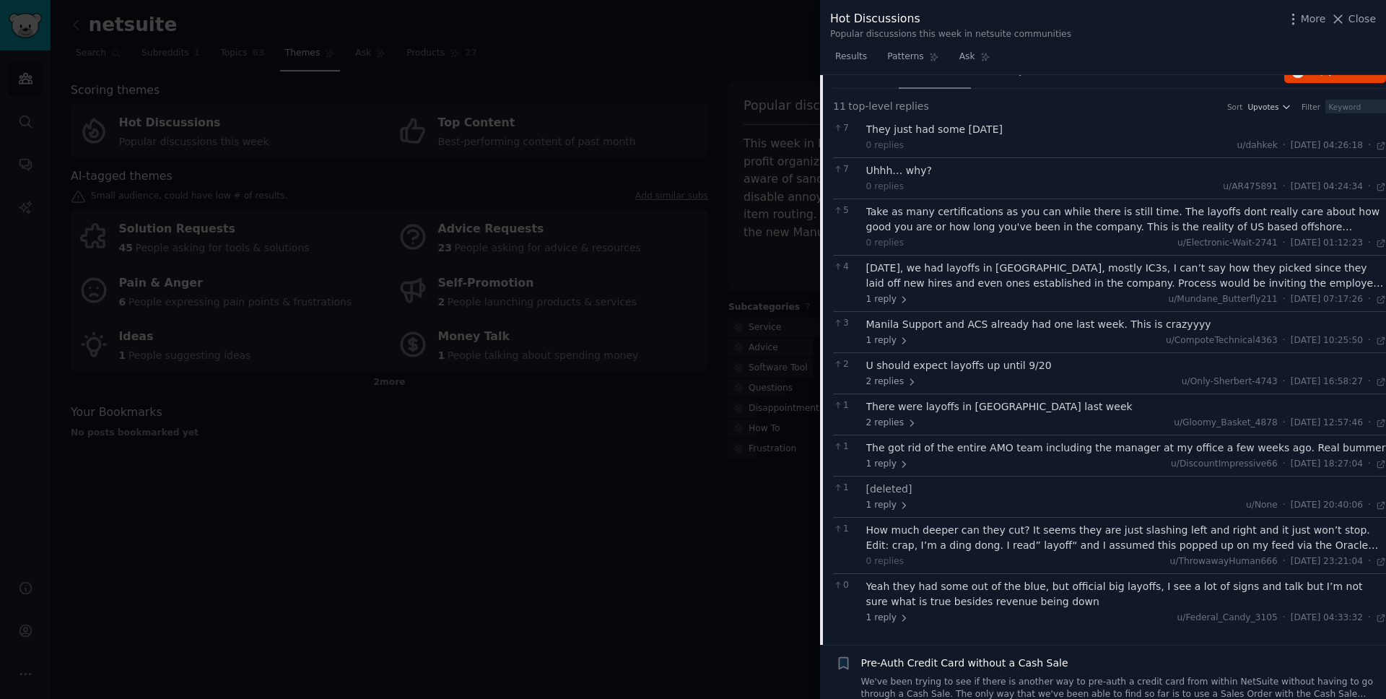
scroll to position [570, 0]
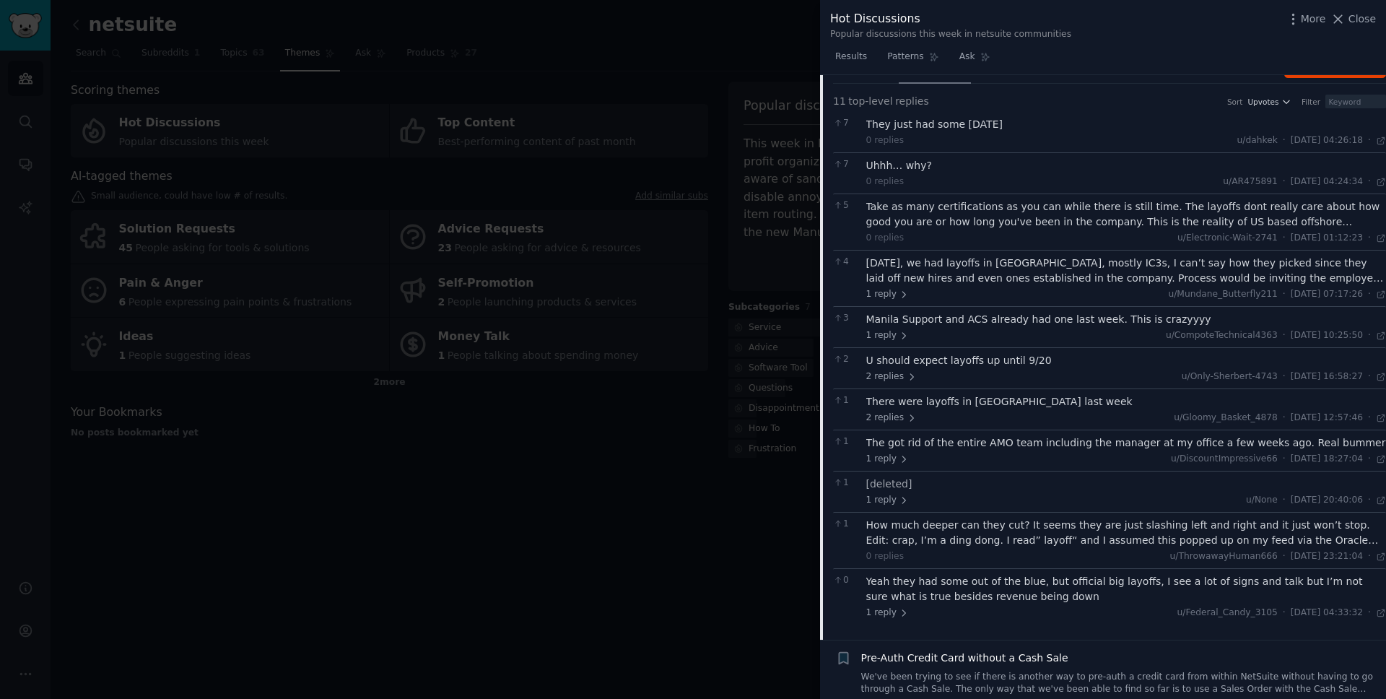
click at [920, 269] on div "[DATE], we had layoffs in [GEOGRAPHIC_DATA], mostly IC3s, I can’t say how they …" at bounding box center [1126, 271] width 521 height 30
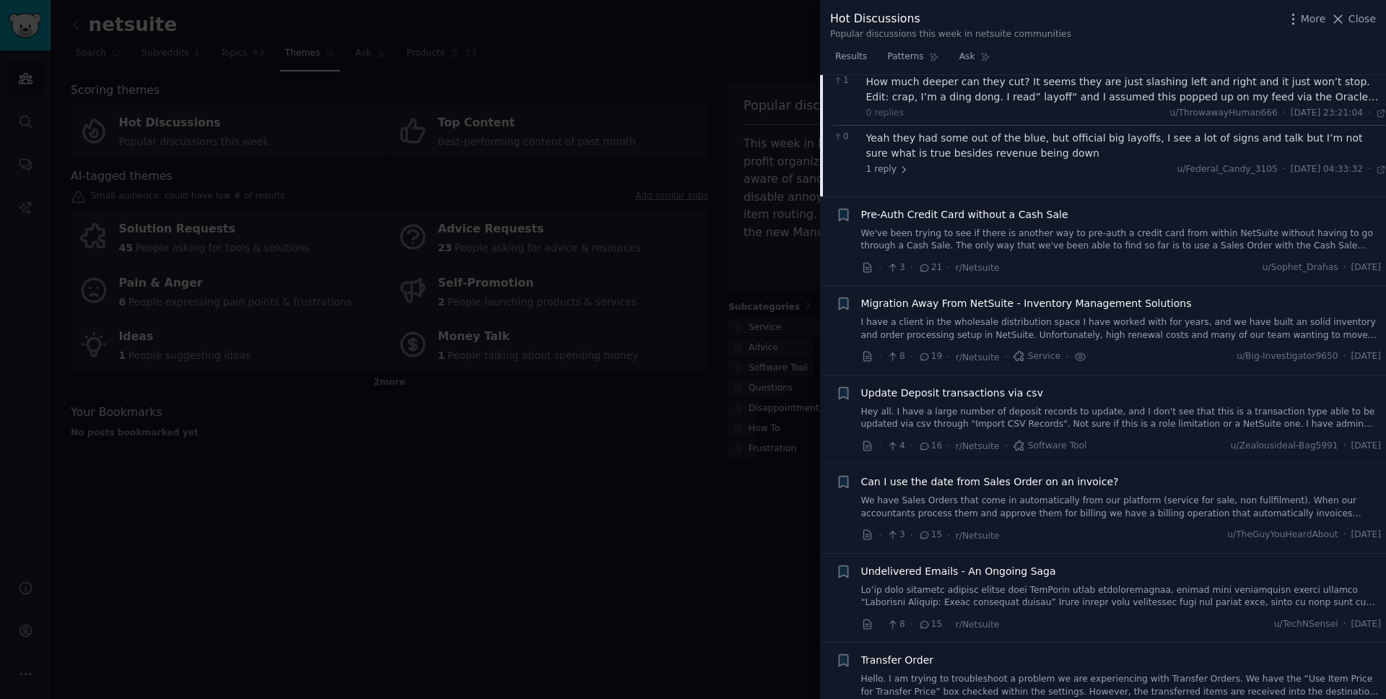
scroll to position [921, 0]
